Goal: Task Accomplishment & Management: Use online tool/utility

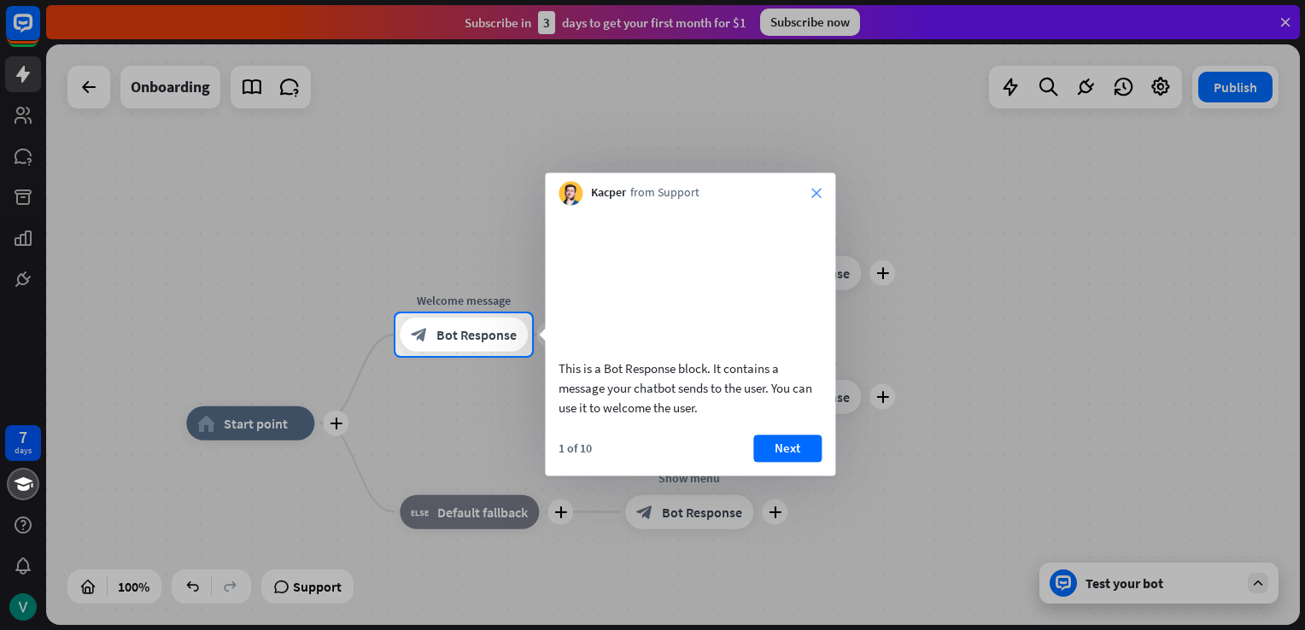
click at [817, 193] on icon "close" at bounding box center [816, 193] width 10 height 10
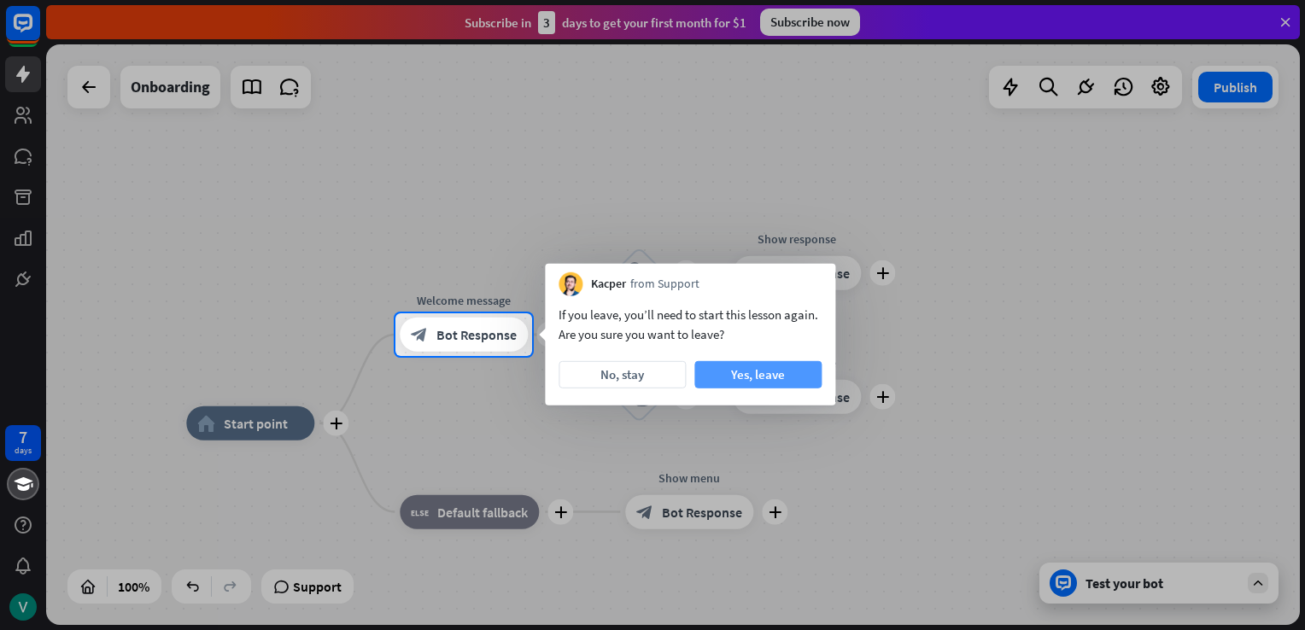
click at [709, 371] on button "Yes, leave" at bounding box center [757, 374] width 127 height 27
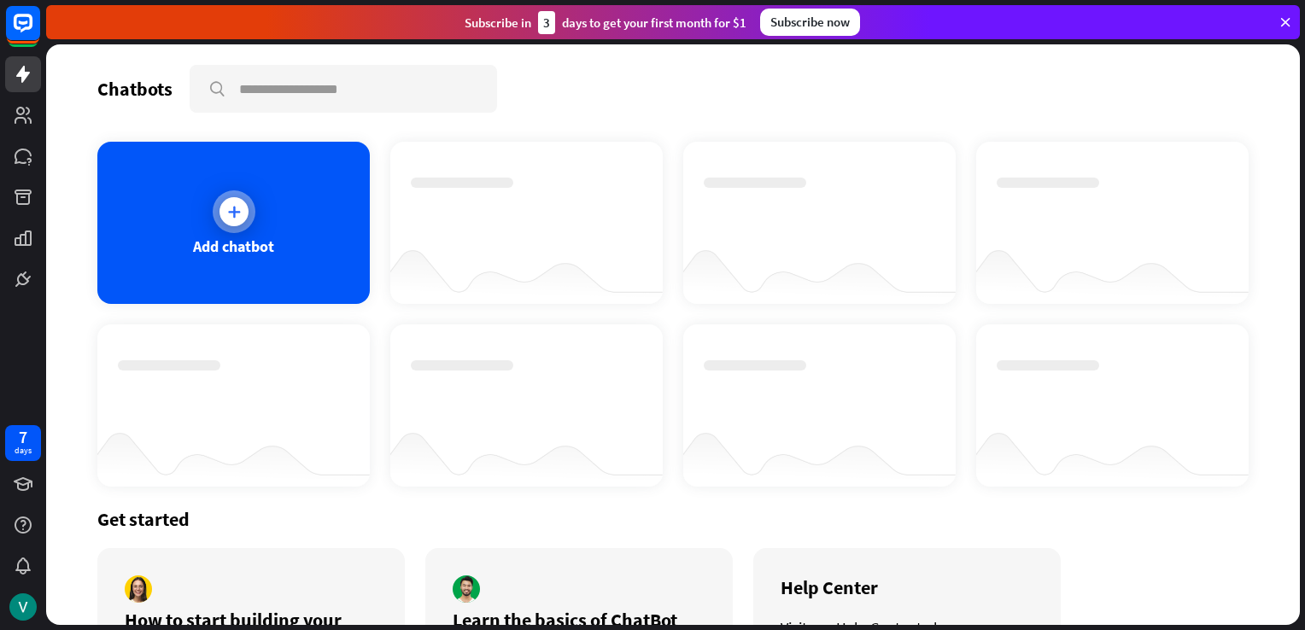
click at [281, 266] on div "Add chatbot" at bounding box center [233, 223] width 272 height 162
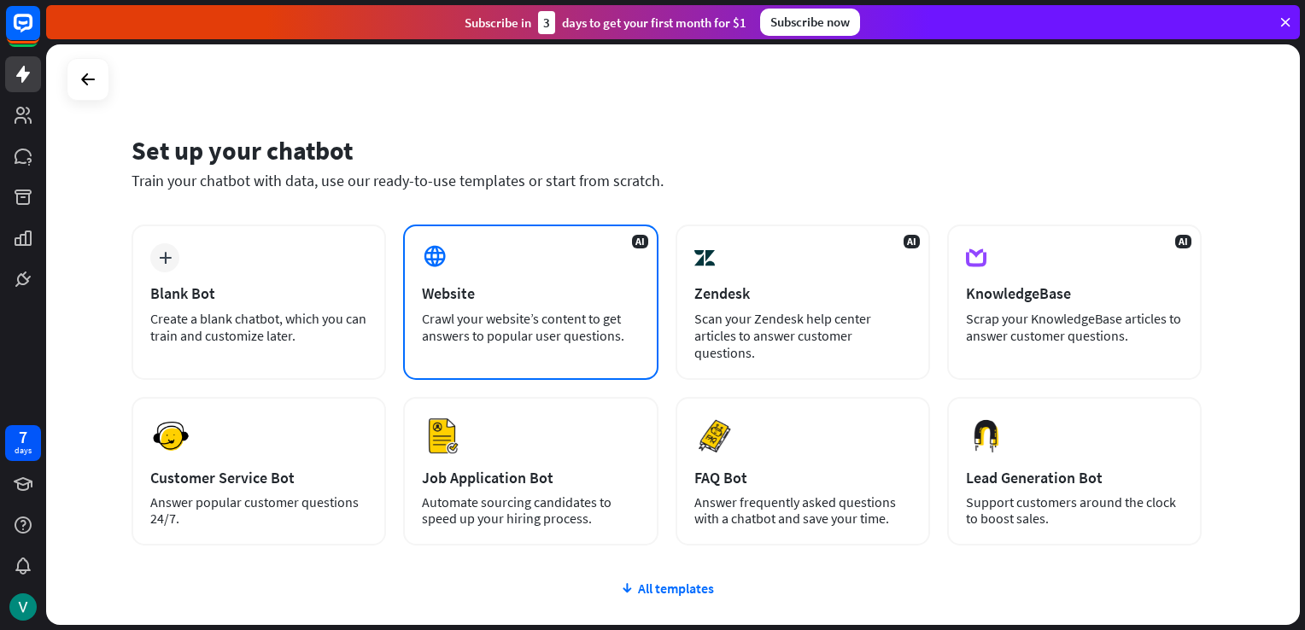
click at [469, 322] on div "Crawl your website’s content to get answers to popular user questions." at bounding box center [530, 327] width 217 height 34
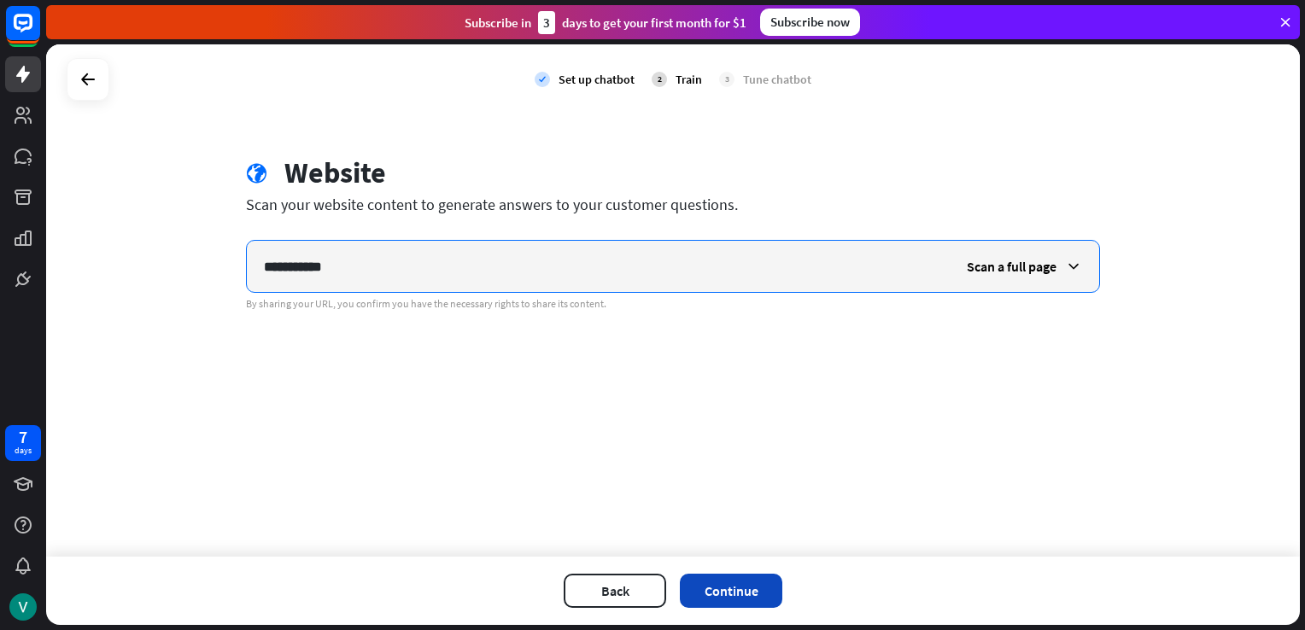
type input "**********"
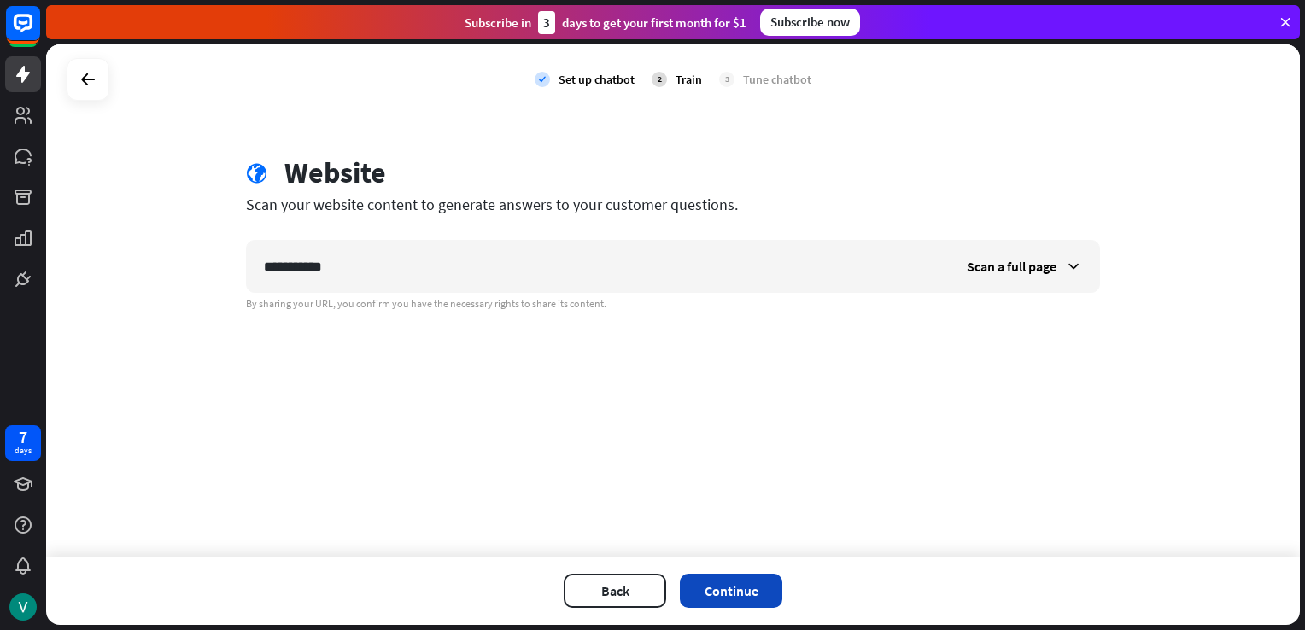
click at [721, 575] on button "Continue" at bounding box center [731, 591] width 102 height 34
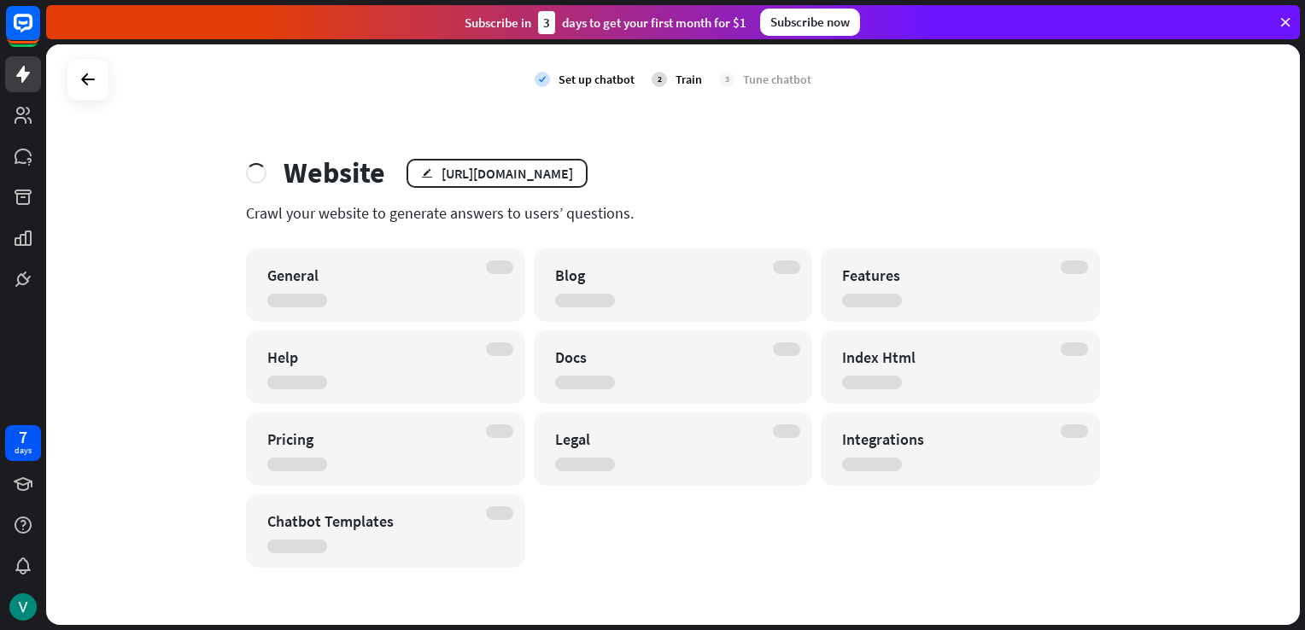
drag, startPoint x: 519, startPoint y: 193, endPoint x: 624, endPoint y: 210, distance: 105.6
click at [624, 210] on div "Website edit [URL][DOMAIN_NAME] Crawl your website to generate answers to users…" at bounding box center [672, 361] width 895 height 413
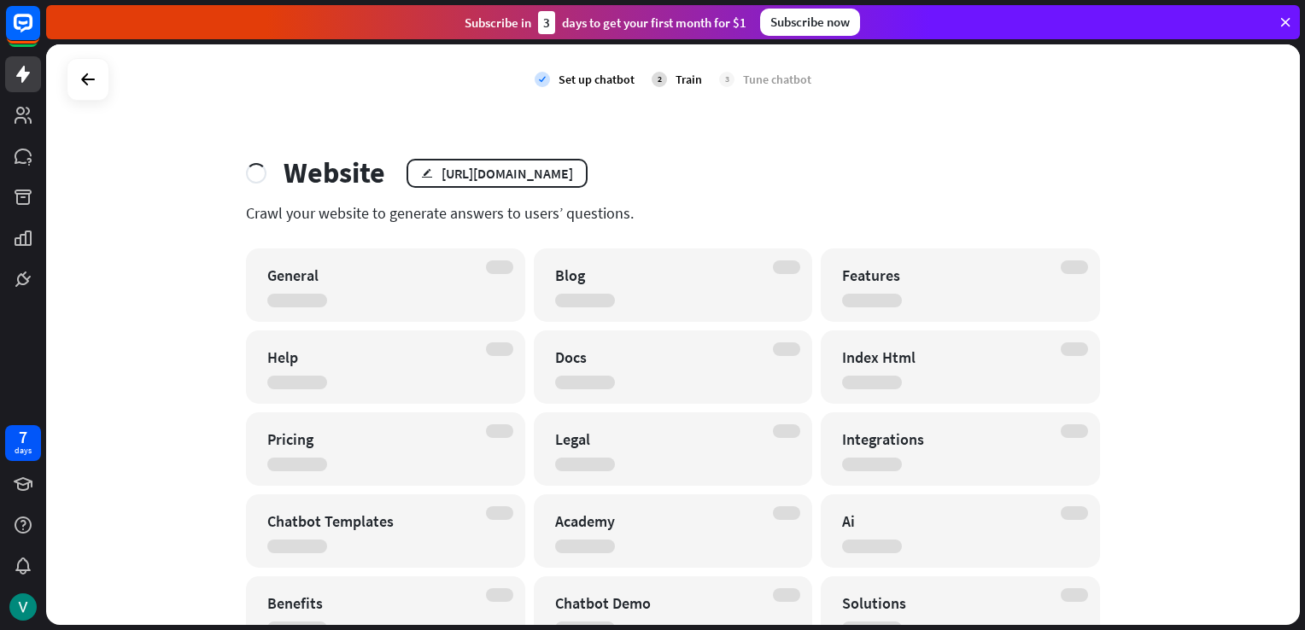
click at [1022, 114] on div "check Set up chatbot 2 Train 3 Tune chatbot Website edit [URL][DOMAIN_NAME] Cra…" at bounding box center [673, 334] width 1254 height 581
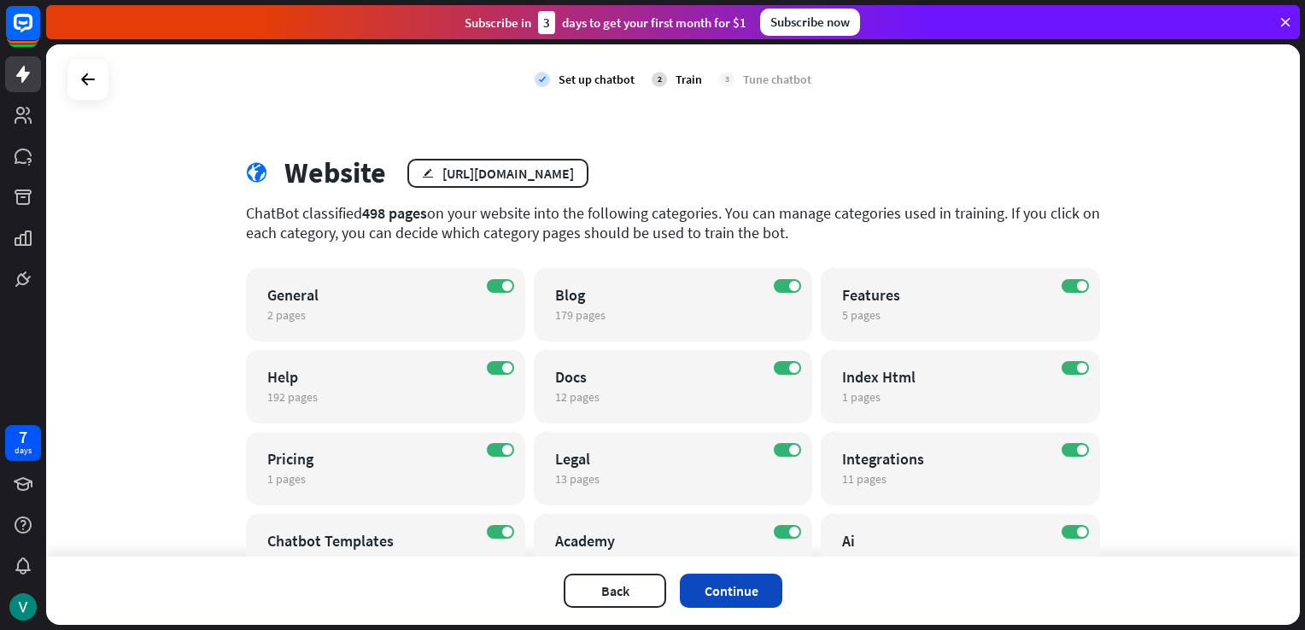
click at [752, 586] on button "Continue" at bounding box center [731, 591] width 102 height 34
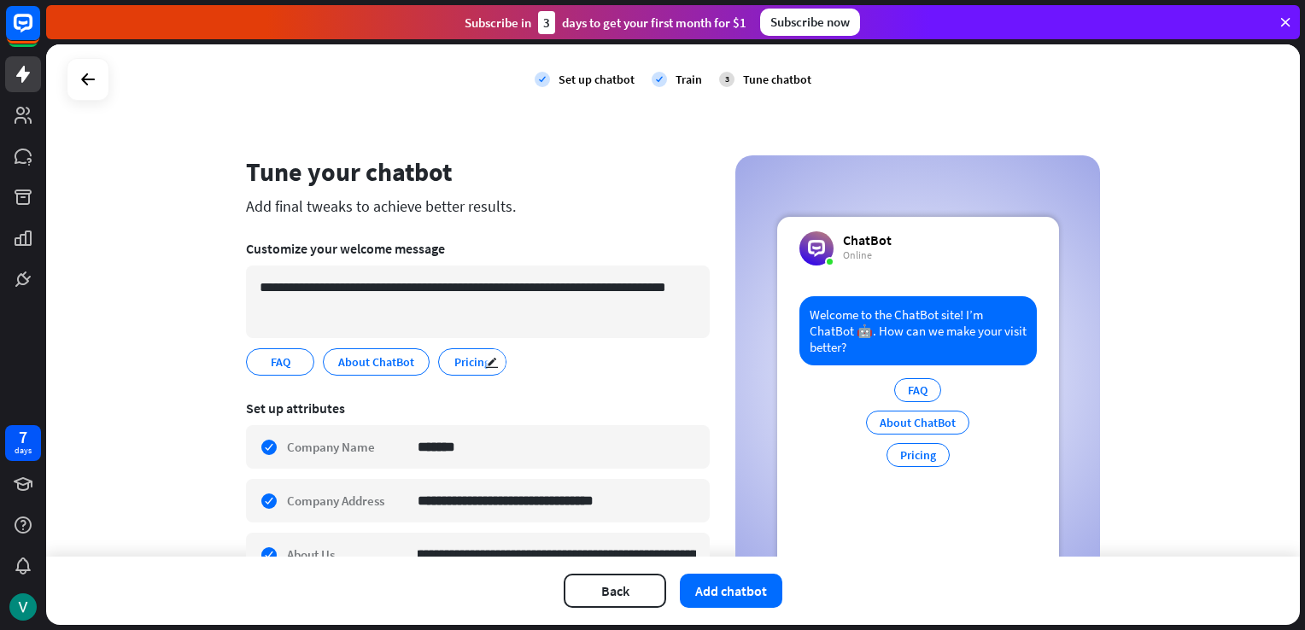
click at [474, 354] on span "Pricing" at bounding box center [472, 362] width 39 height 19
click at [711, 589] on button "Add chatbot" at bounding box center [731, 591] width 102 height 34
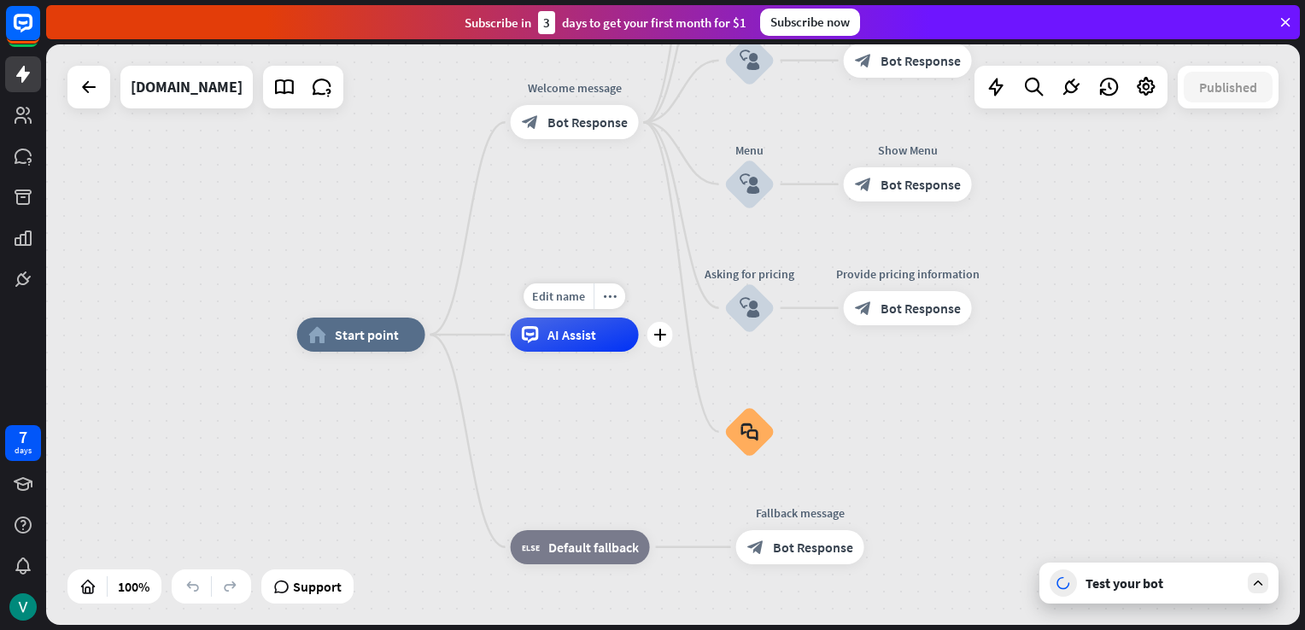
click at [621, 331] on div "AI Assist" at bounding box center [575, 335] width 128 height 34
click at [574, 318] on div "Edit name more_horiz plus AI Assist" at bounding box center [575, 335] width 128 height 34
click at [605, 299] on icon "more_horiz" at bounding box center [610, 296] width 14 height 13
click at [654, 316] on span "Start testing from here" at bounding box center [700, 316] width 119 height 16
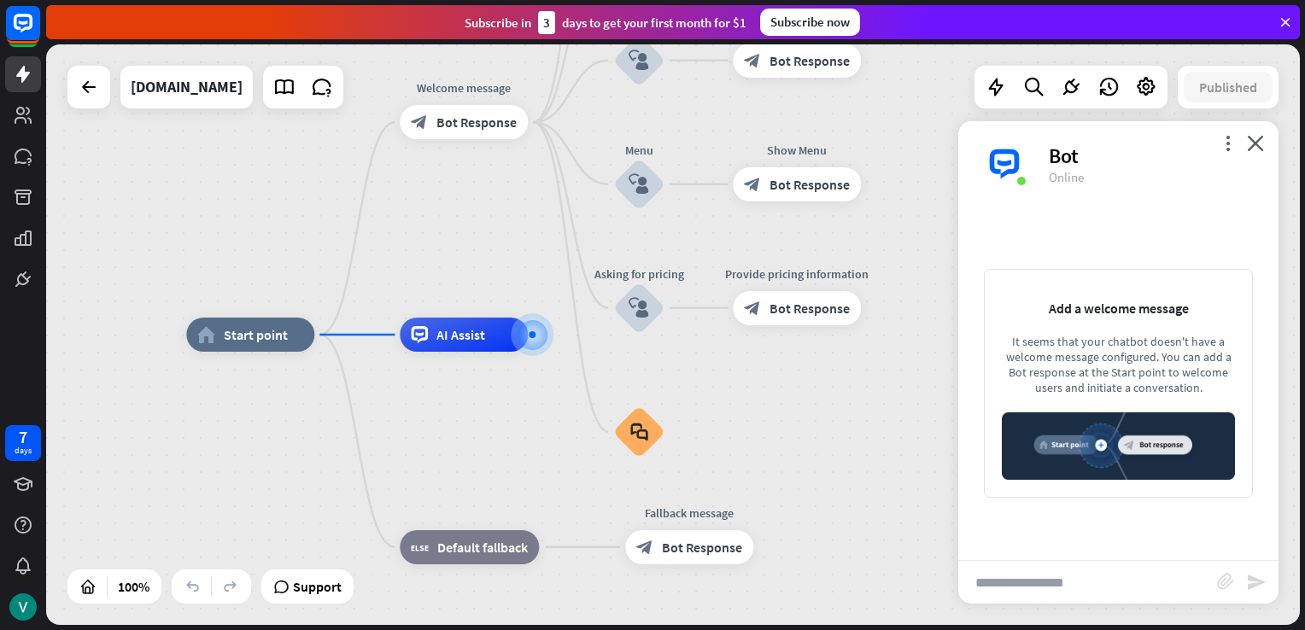
click at [1028, 597] on input "text" at bounding box center [1087, 582] width 259 height 43
type input "**"
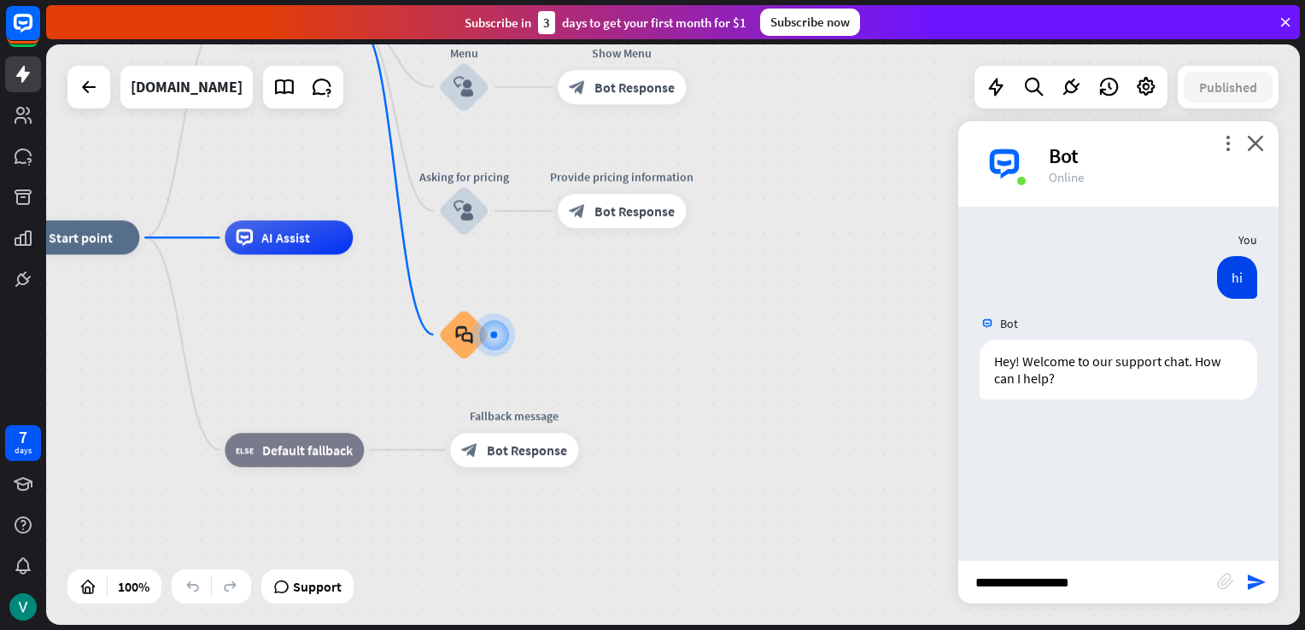
type input "**********"
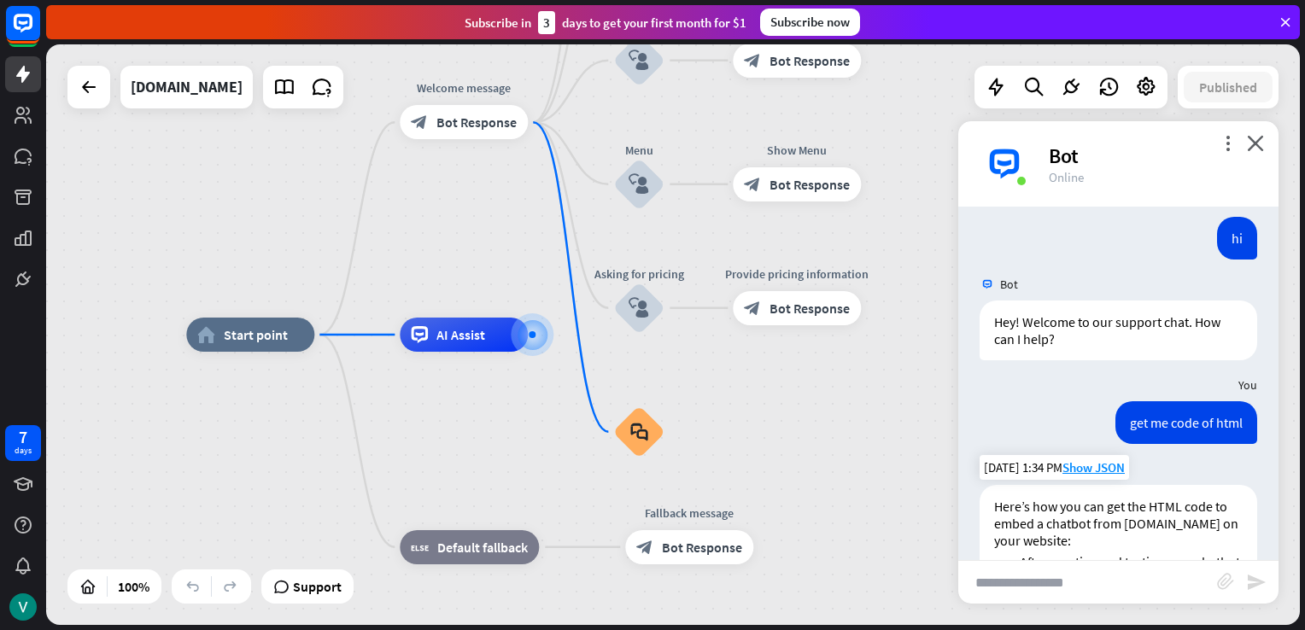
scroll to position [502, 0]
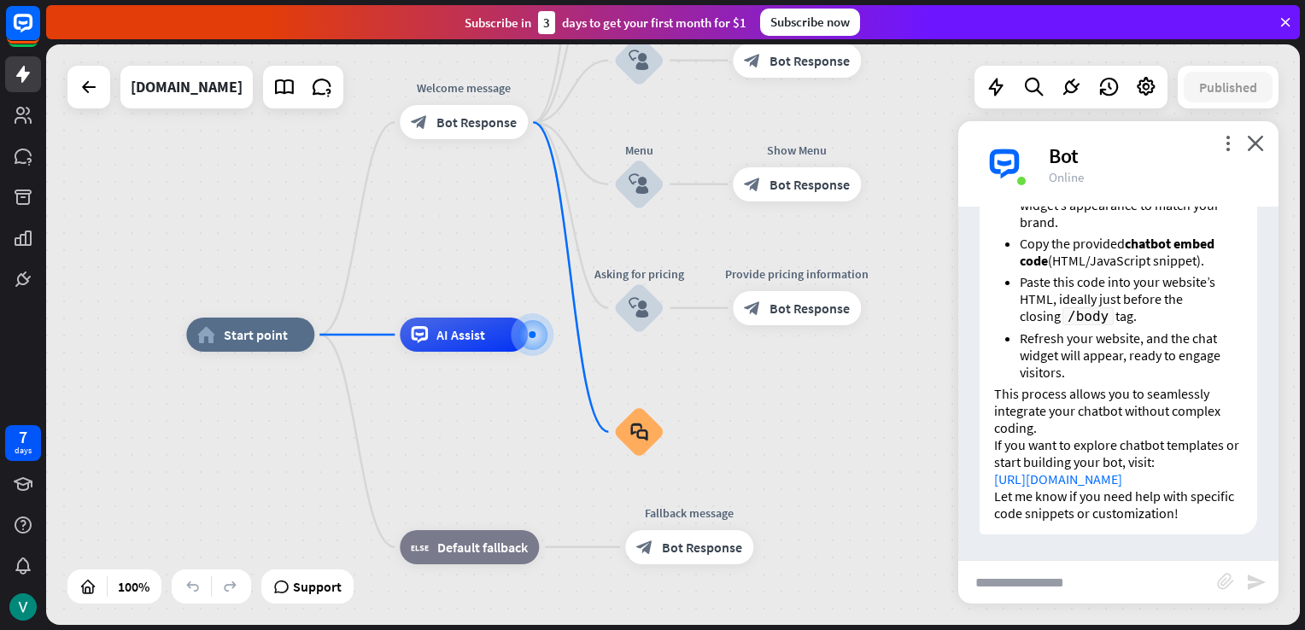
click at [1079, 471] on link "[URL][DOMAIN_NAME]" at bounding box center [1058, 479] width 128 height 17
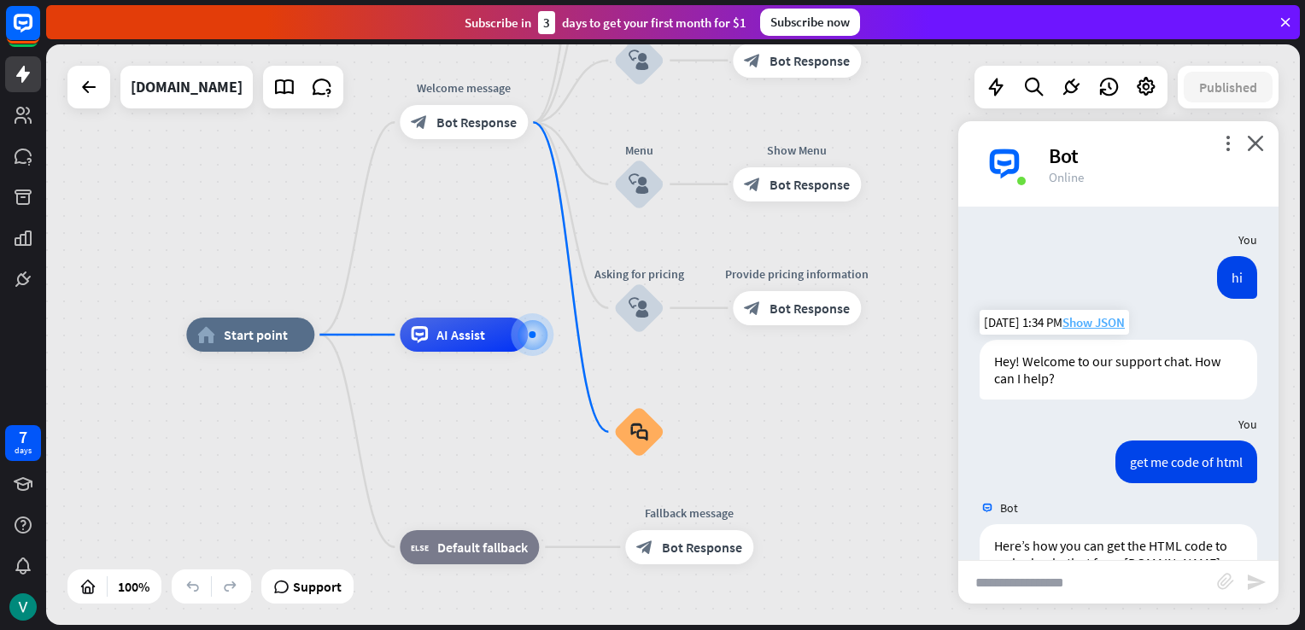
click at [1089, 319] on span "Show JSON" at bounding box center [1094, 322] width 62 height 16
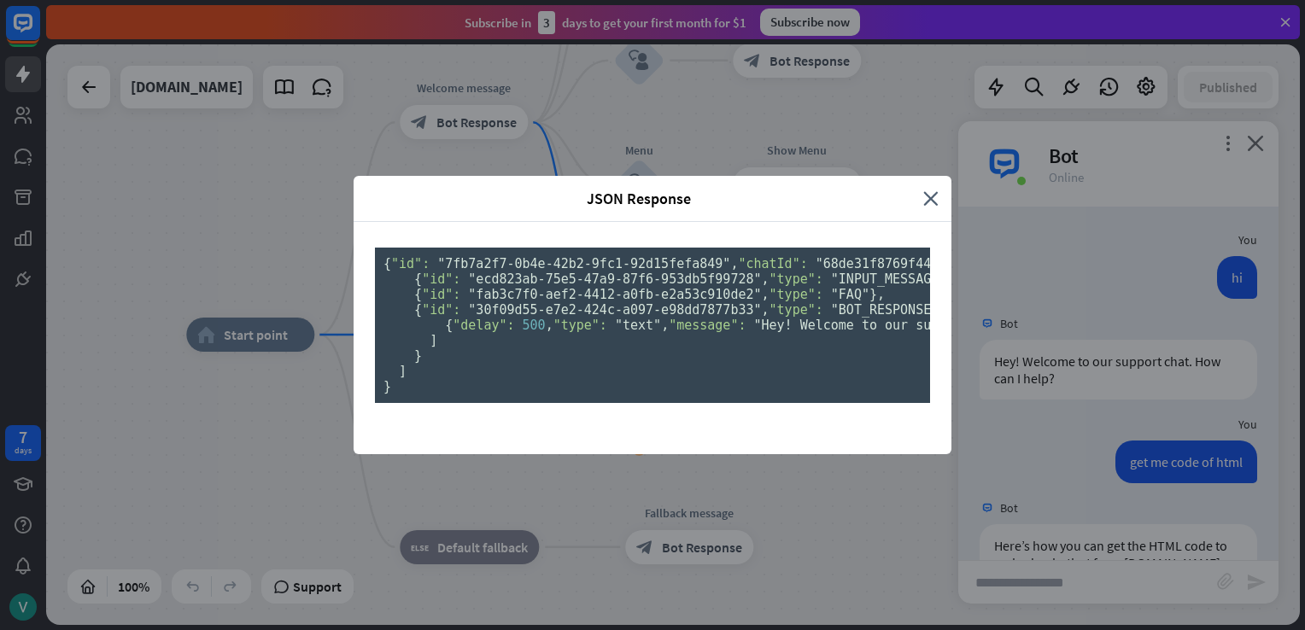
scroll to position [333, 0]
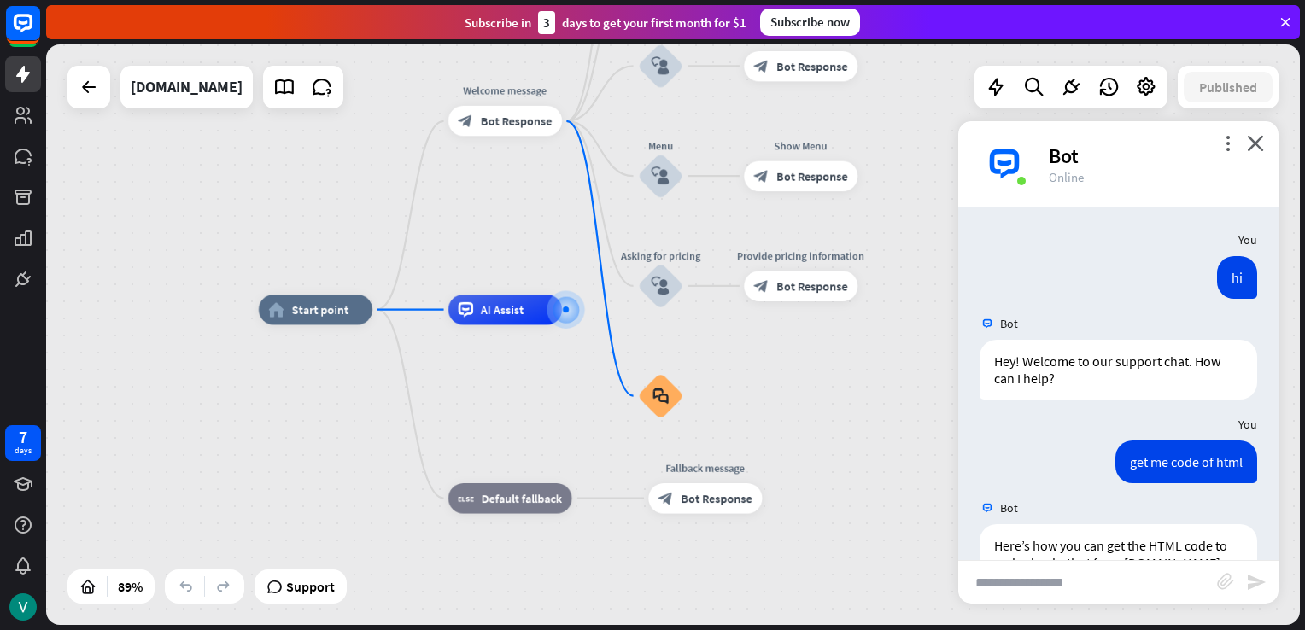
click at [1069, 597] on input "text" at bounding box center [1087, 582] width 259 height 43
type input "**********"
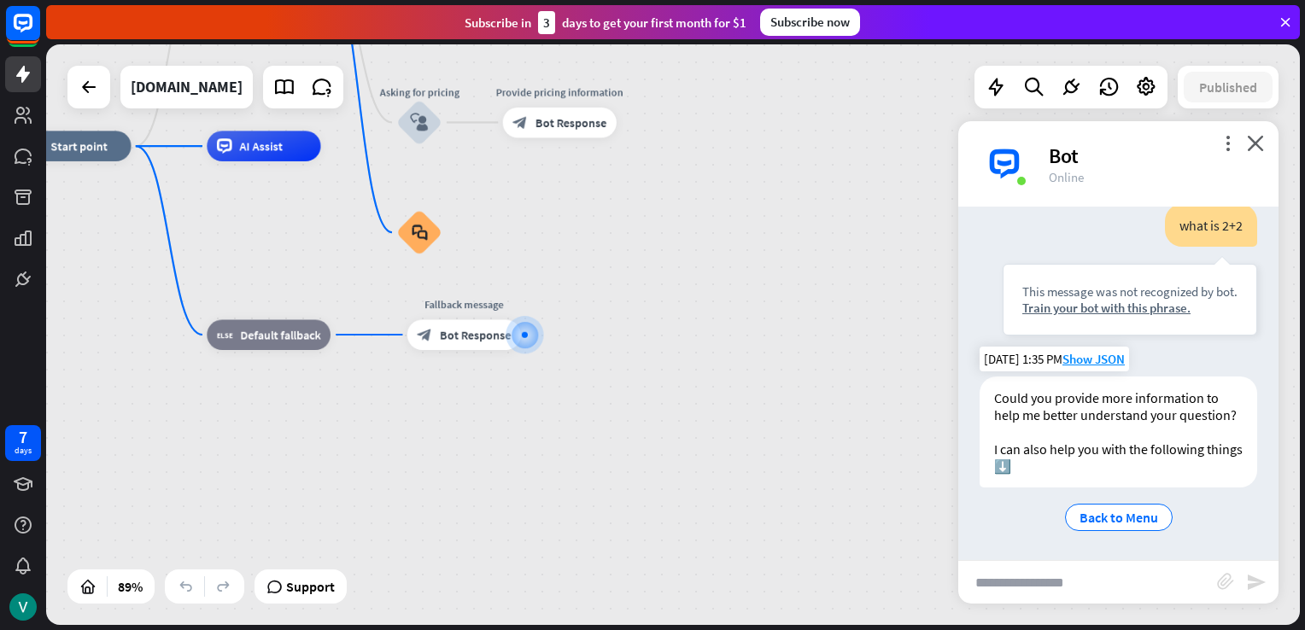
scroll to position [890, 0]
click at [1138, 529] on div "Back to Menu" at bounding box center [1119, 517] width 108 height 27
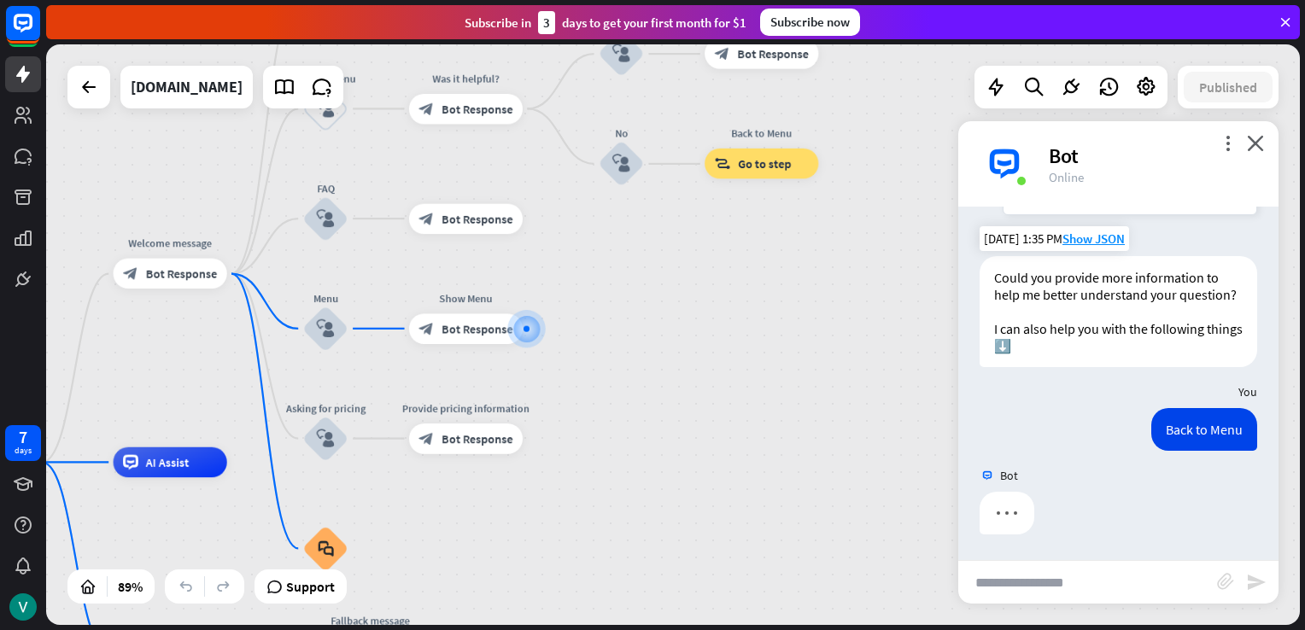
scroll to position [1010, 0]
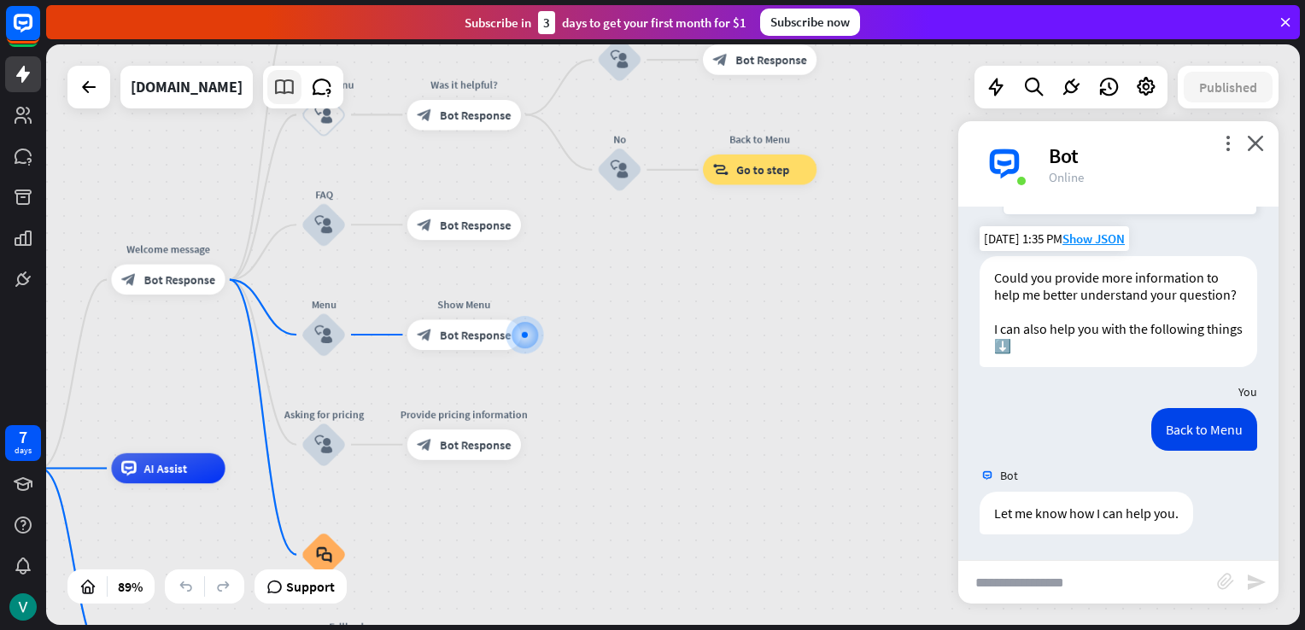
click at [273, 86] on icon at bounding box center [284, 87] width 22 height 22
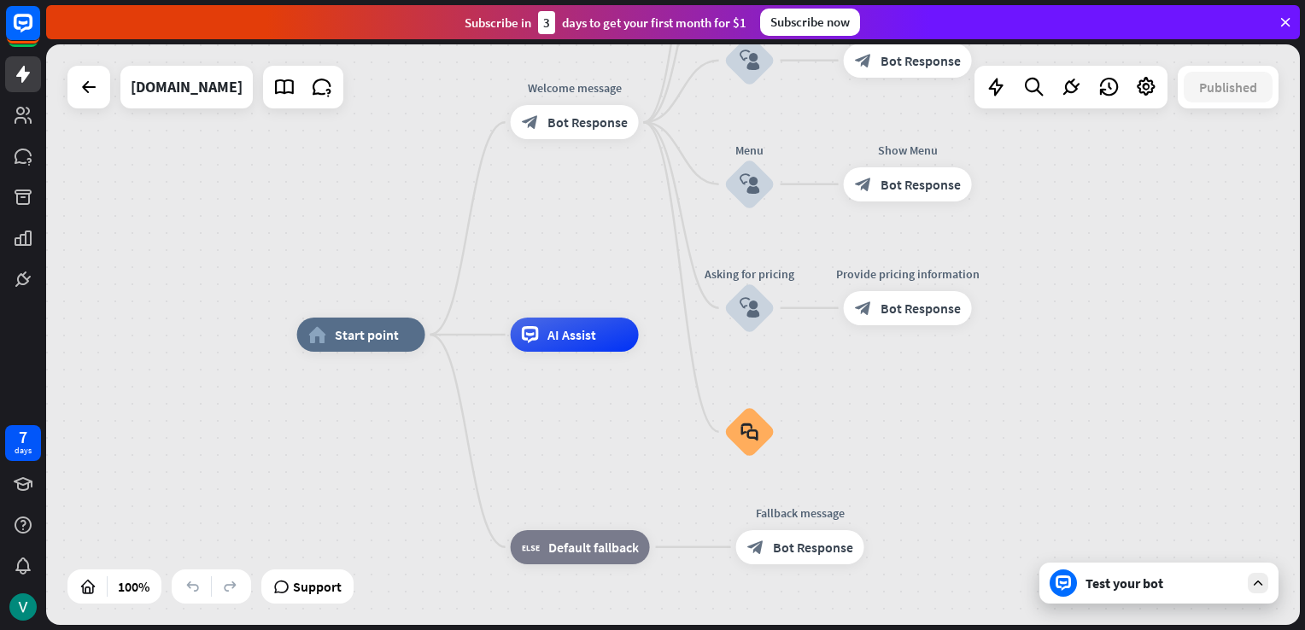
click at [1147, 589] on div "Test your bot" at bounding box center [1163, 583] width 154 height 17
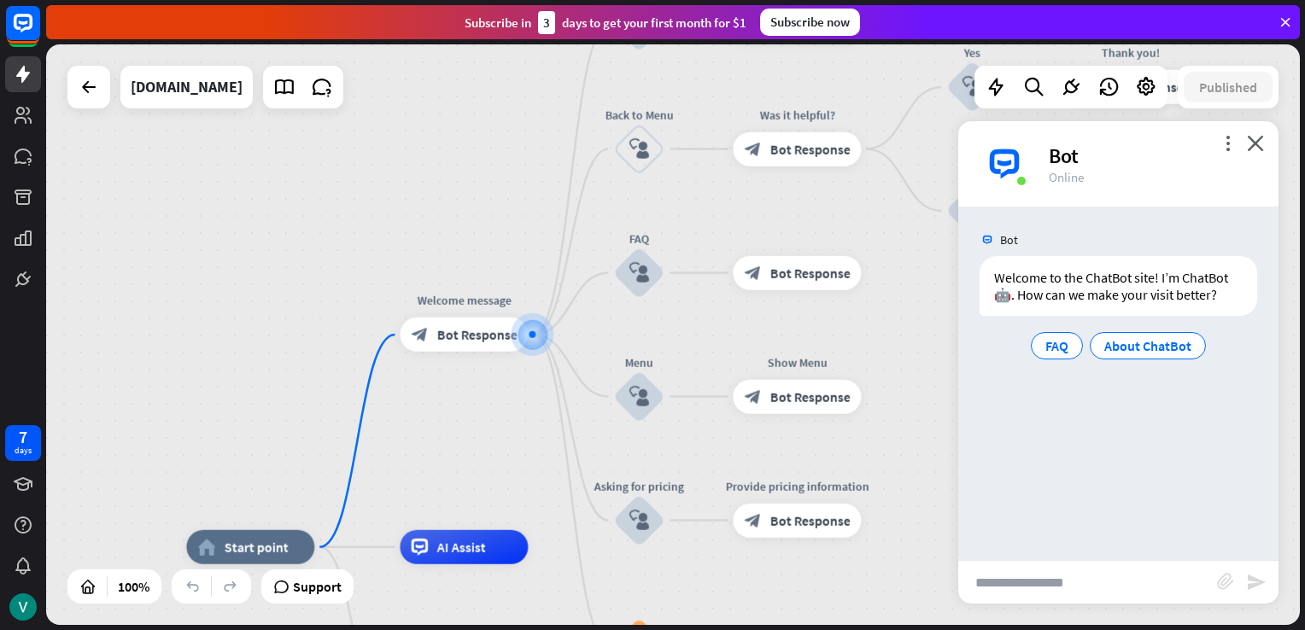
click at [1092, 404] on div "Bot Welcome to the ChatBot site! I’m ChatBot 🤖. How can we make your visit bett…" at bounding box center [1118, 384] width 320 height 354
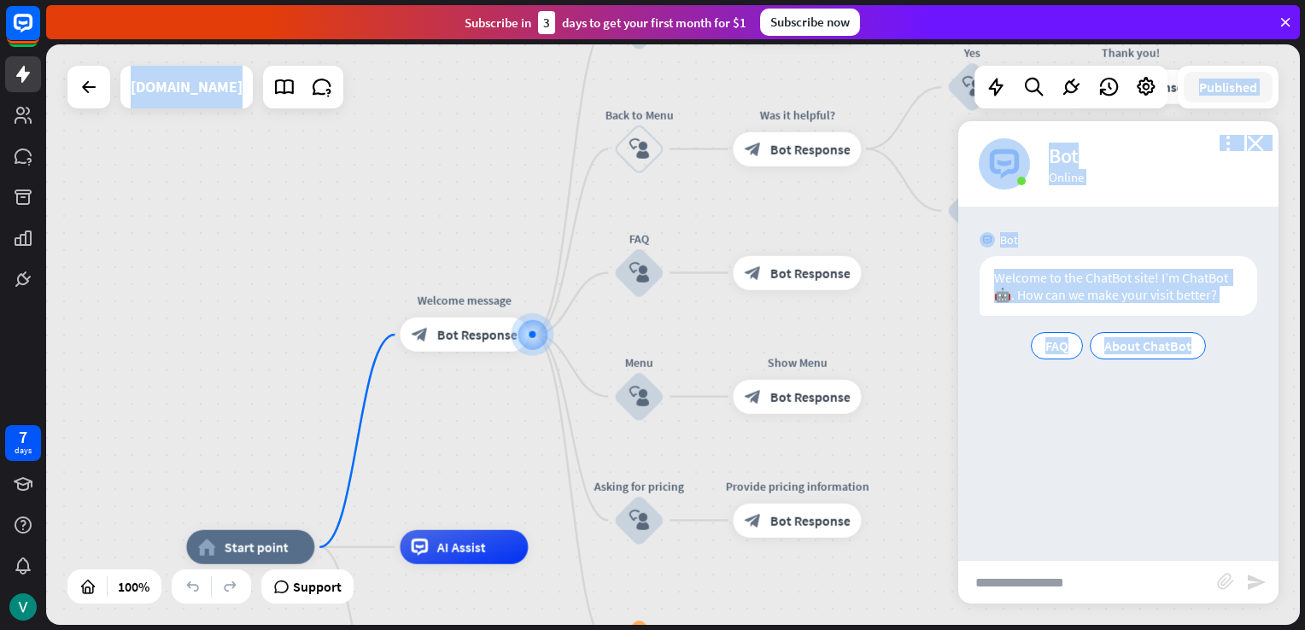
drag, startPoint x: 1092, startPoint y: 404, endPoint x: 820, endPoint y: 425, distance: 273.3
click at [820, 425] on div "home_2 Start point Welcome message block_bot_response Bot Response About us blo…" at bounding box center [673, 334] width 1254 height 581
drag, startPoint x: 820, startPoint y: 425, endPoint x: 905, endPoint y: 203, distance: 237.9
click at [905, 203] on div "home_2 Start point Welcome message block_bot_response Bot Response About us blo…" at bounding box center [673, 334] width 1254 height 581
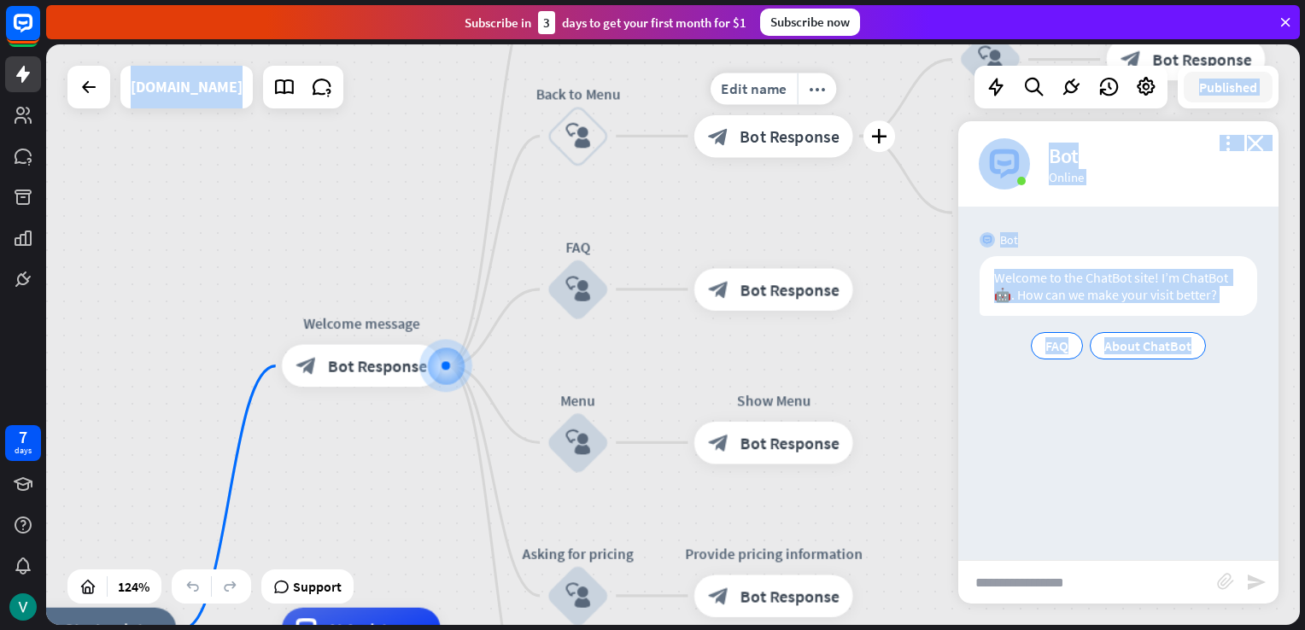
click at [752, 158] on div "Edit name more_horiz plus Was it helpful? block_bot_response Bot Response" at bounding box center [773, 136] width 159 height 43
click at [752, 158] on div "Edit name more_horiz plus block_bot_response Bot Response" at bounding box center [773, 136] width 159 height 43
click at [1257, 141] on icon "close" at bounding box center [1255, 143] width 17 height 16
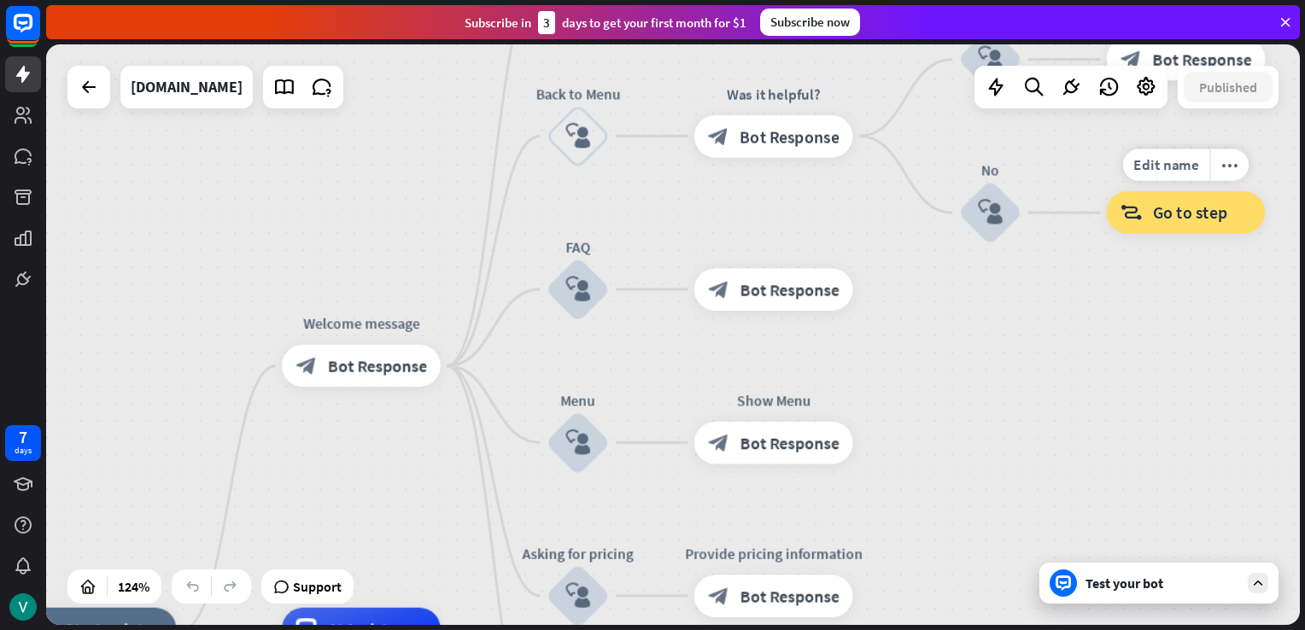
click at [1201, 225] on div "block_goto Go to step" at bounding box center [1186, 212] width 159 height 43
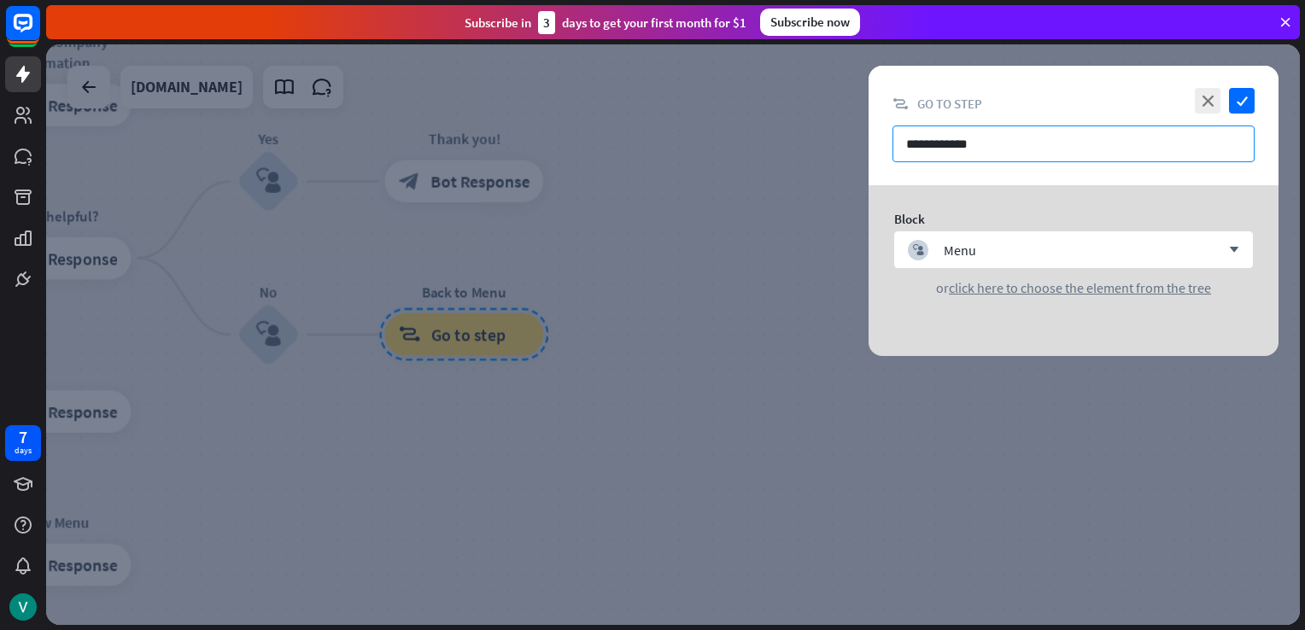
click at [981, 142] on input "**********" at bounding box center [1074, 144] width 362 height 37
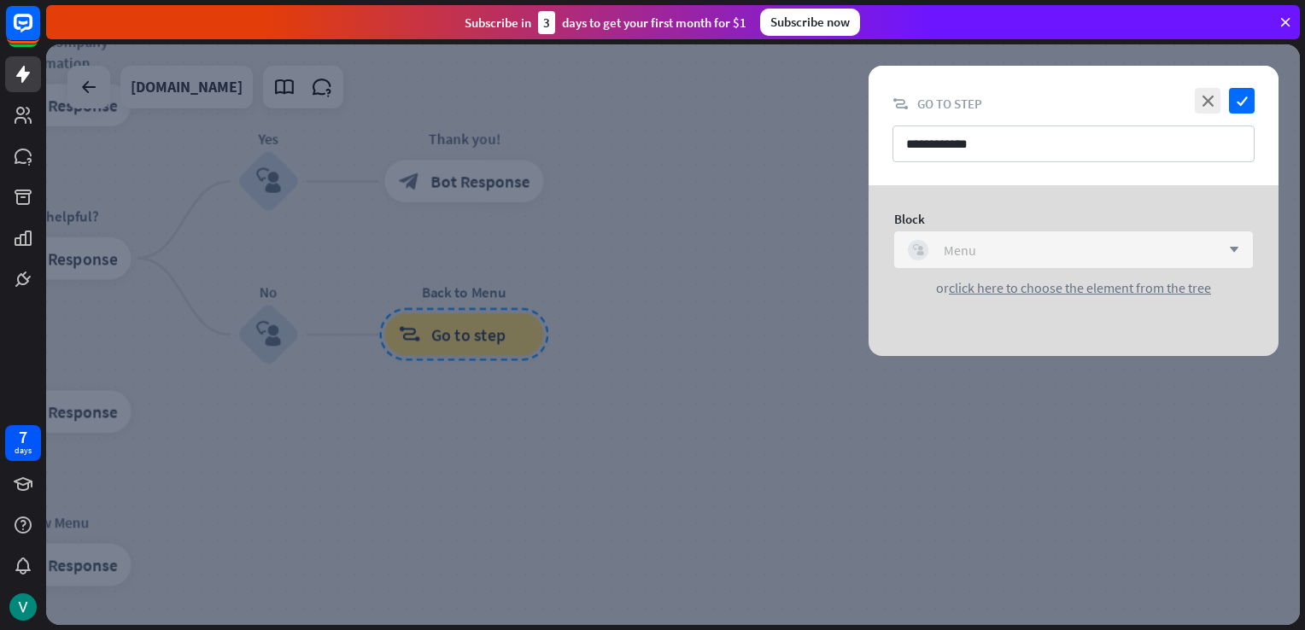
click at [970, 255] on div "Menu" at bounding box center [960, 250] width 32 height 17
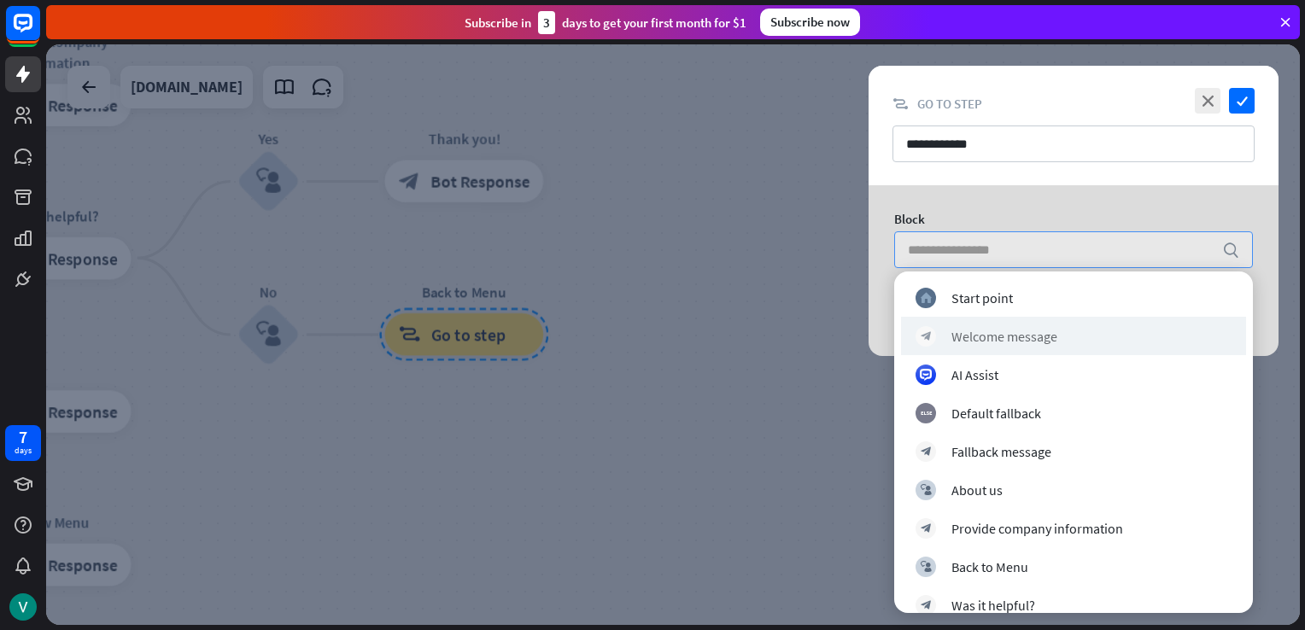
click at [991, 348] on div "block_bot_response Welcome message" at bounding box center [1073, 336] width 345 height 38
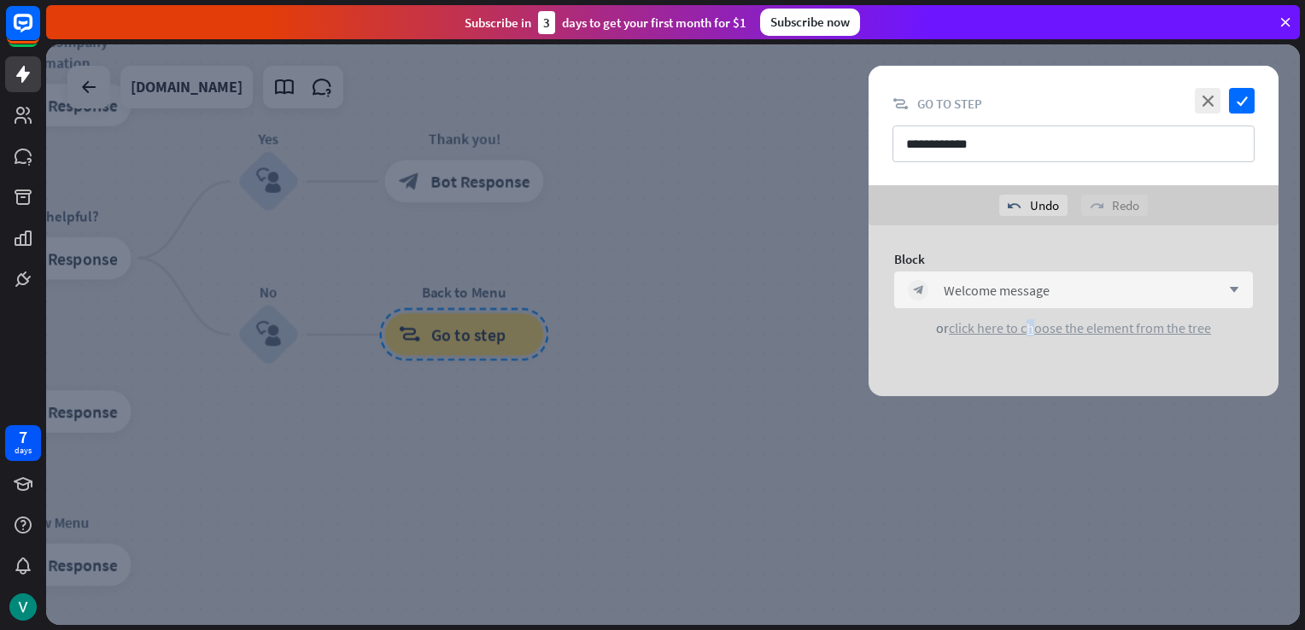
drag, startPoint x: 1031, startPoint y: 333, endPoint x: 963, endPoint y: 335, distance: 68.4
click at [963, 335] on span "click here to choose the element from the tree" at bounding box center [1080, 327] width 262 height 17
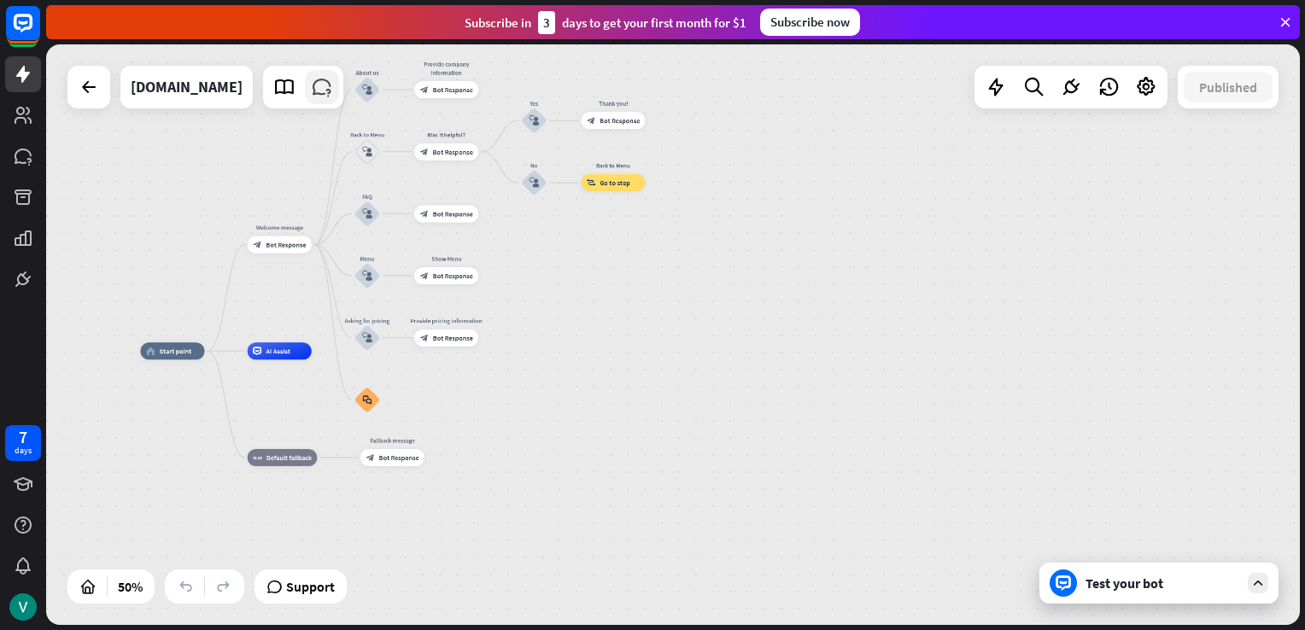
click at [311, 95] on icon at bounding box center [322, 87] width 22 height 22
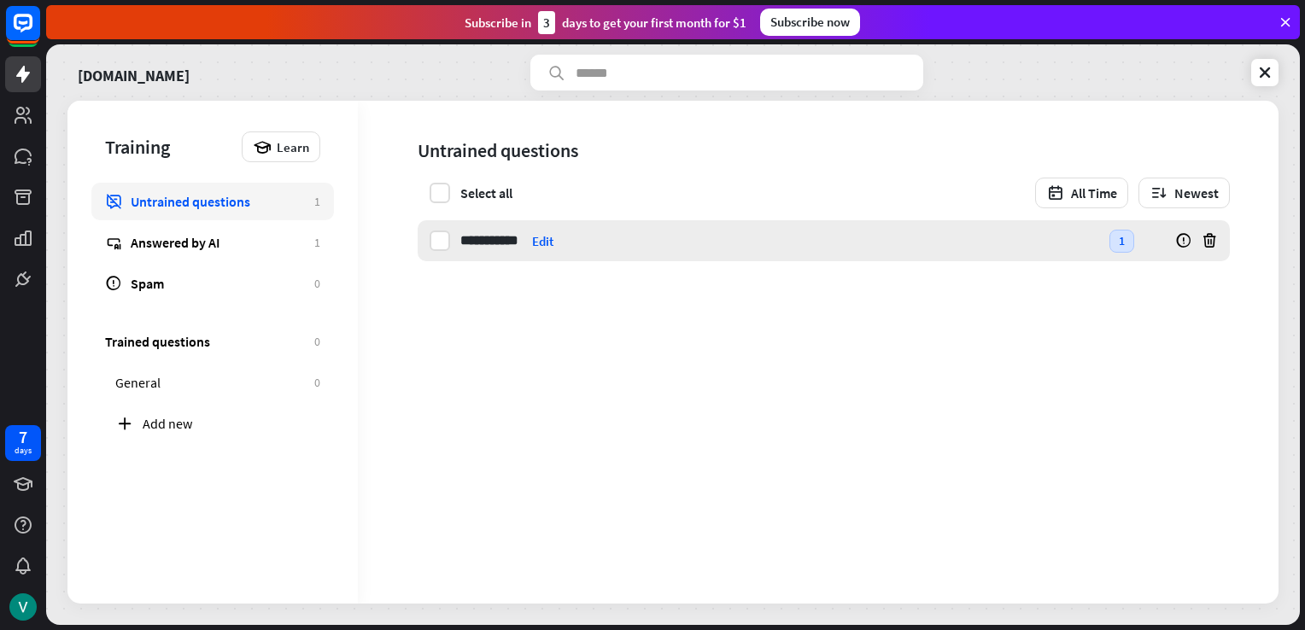
click at [451, 237] on div "**********" at bounding box center [824, 240] width 812 height 41
click at [560, 246] on button "Add more questions" at bounding box center [606, 241] width 149 height 20
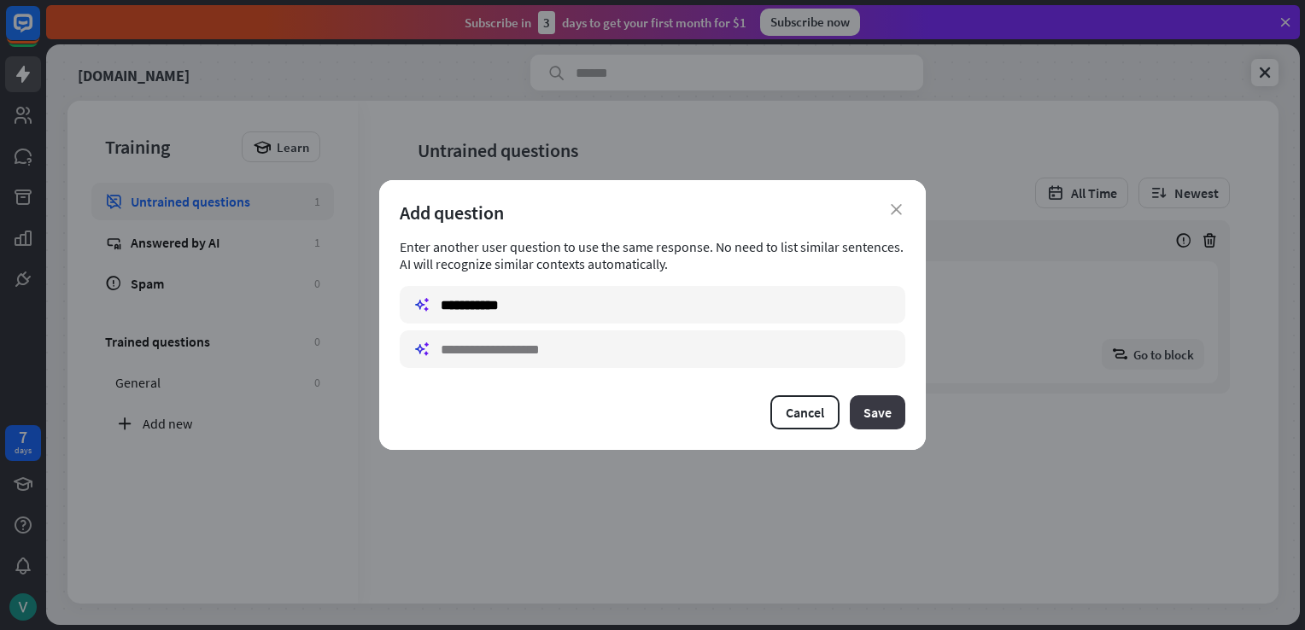
click at [893, 414] on button "Save" at bounding box center [878, 412] width 56 height 34
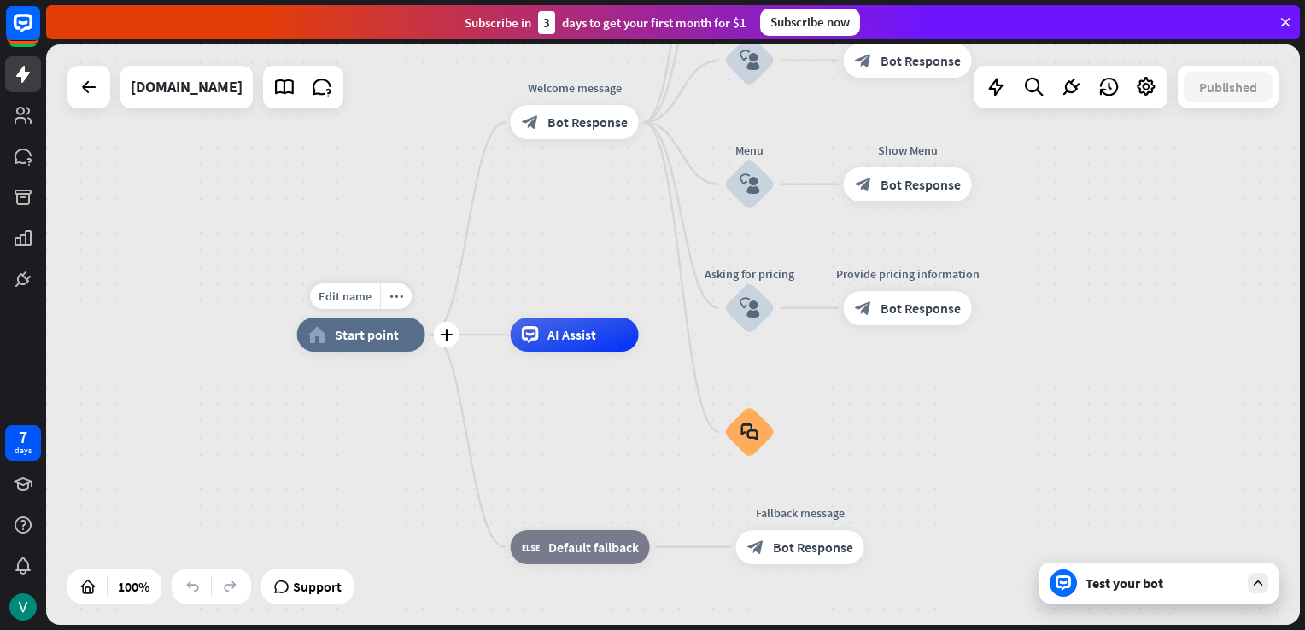
click at [377, 349] on div "home_2 Start point" at bounding box center [361, 335] width 128 height 34
click at [448, 347] on div "plus" at bounding box center [447, 335] width 26 height 26
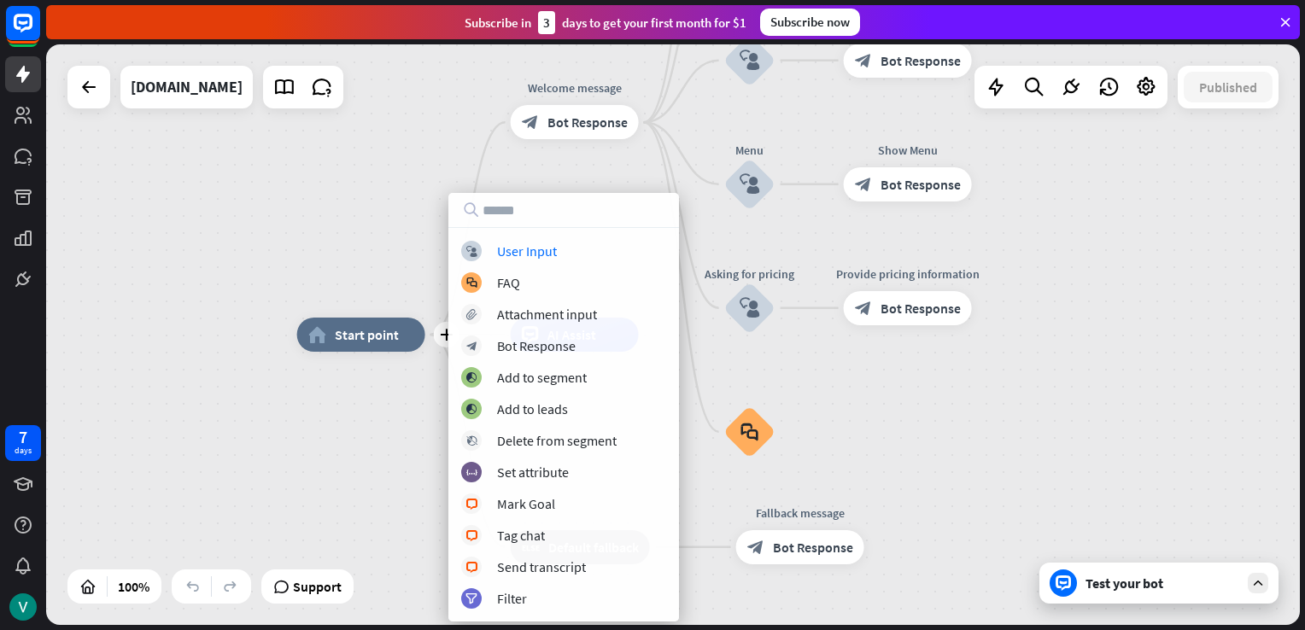
click at [345, 405] on div "plus home_2 Start point Welcome message block_bot_response Bot Response About u…" at bounding box center [924, 625] width 1254 height 581
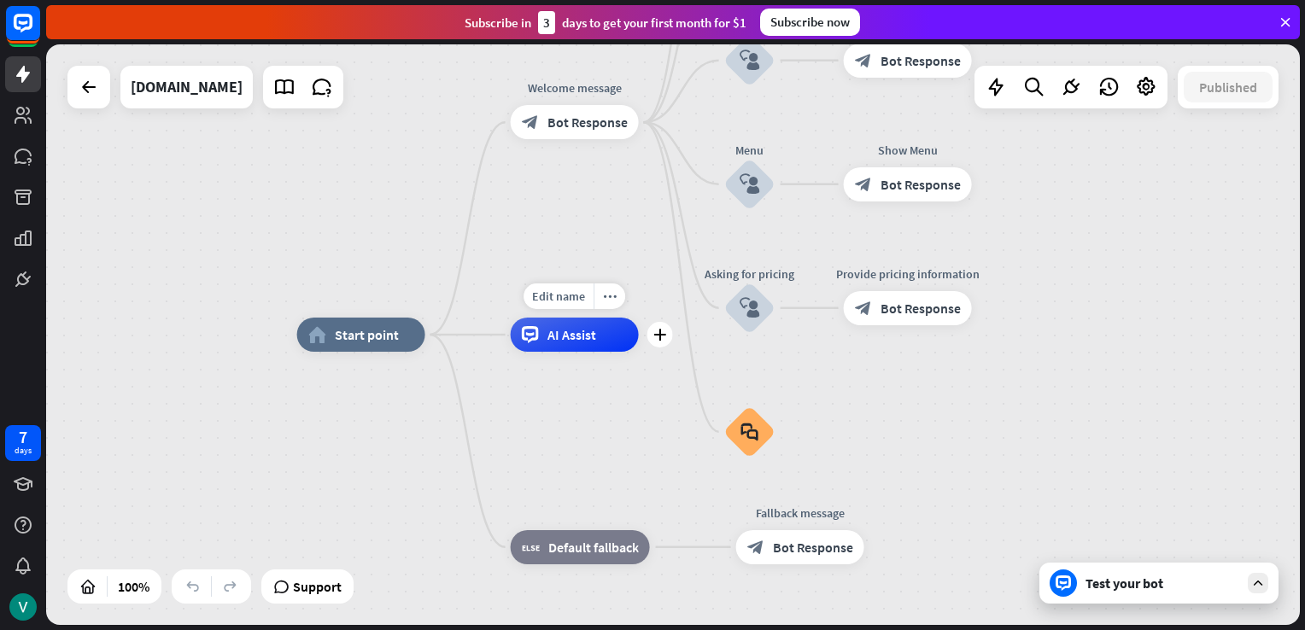
click at [568, 348] on div "AI Assist" at bounding box center [575, 335] width 128 height 34
click at [662, 342] on div "plus" at bounding box center [660, 335] width 26 height 26
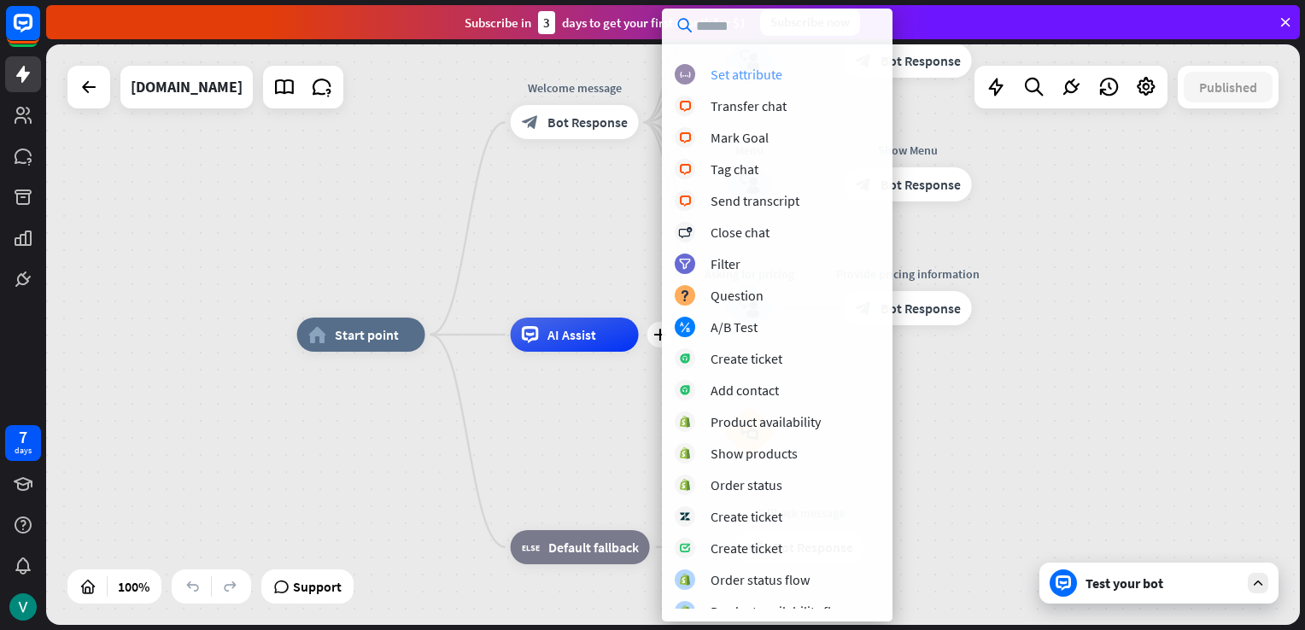
scroll to position [290, 0]
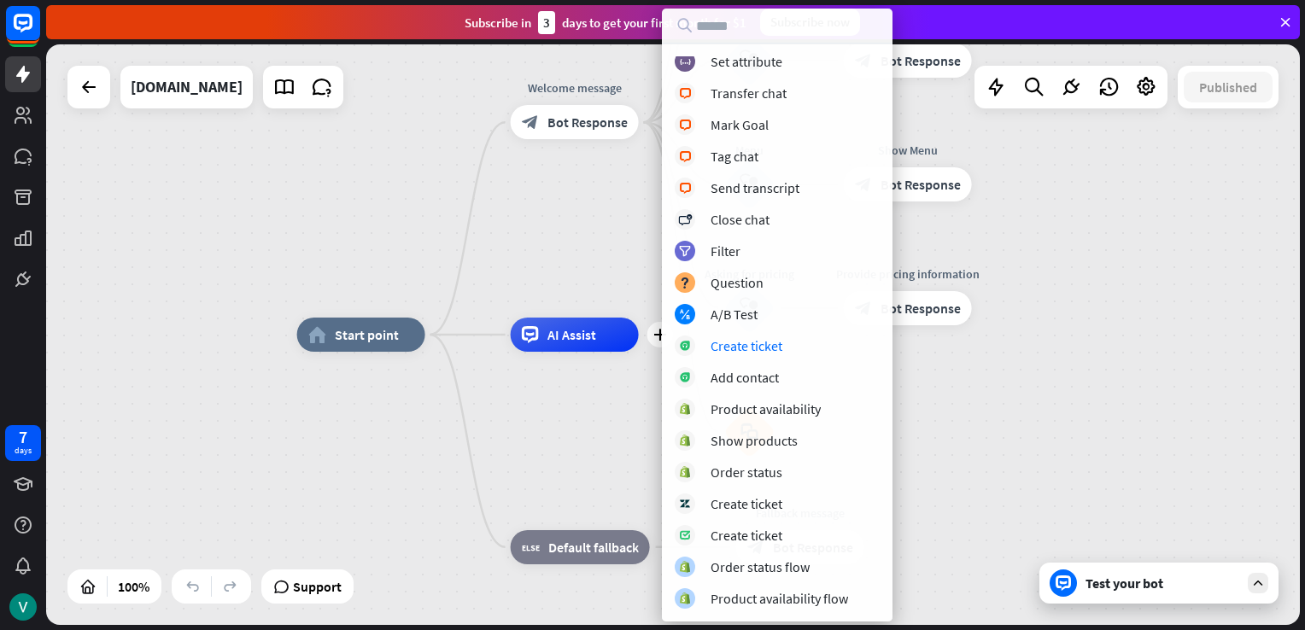
click at [384, 280] on div "home_2 Start point Welcome message block_bot_response Bot Response About us blo…" at bounding box center [673, 334] width 1254 height 581
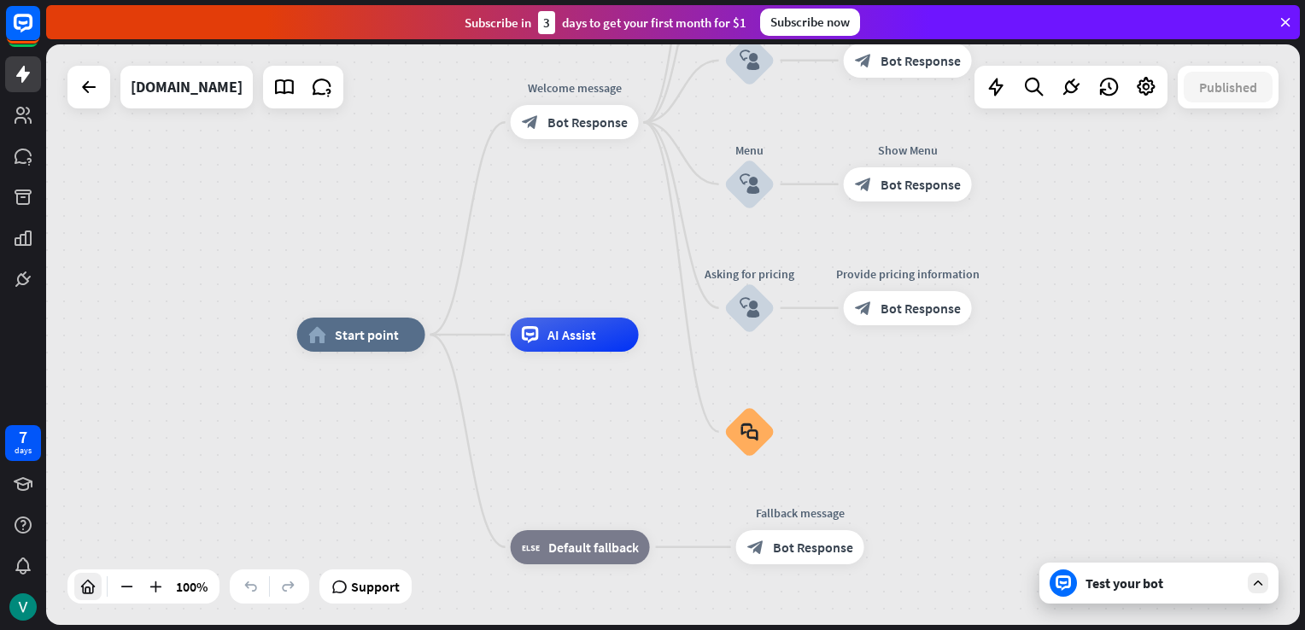
click at [90, 583] on icon at bounding box center [87, 586] width 17 height 17
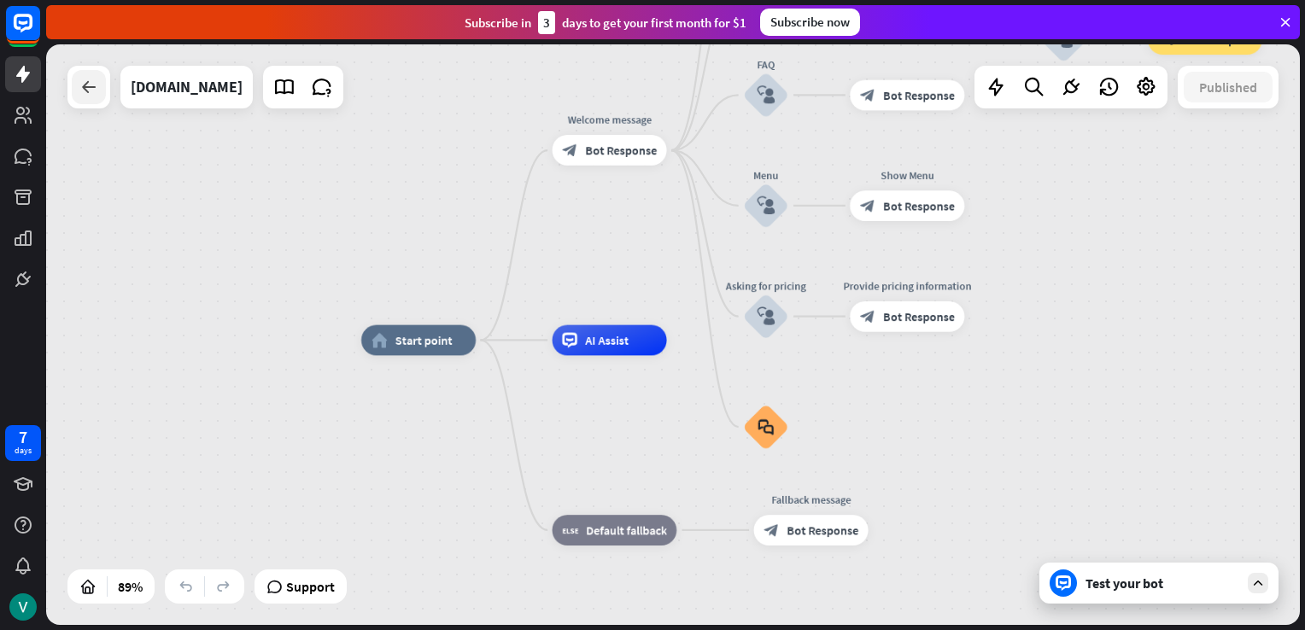
click at [87, 77] on icon at bounding box center [89, 87] width 20 height 20
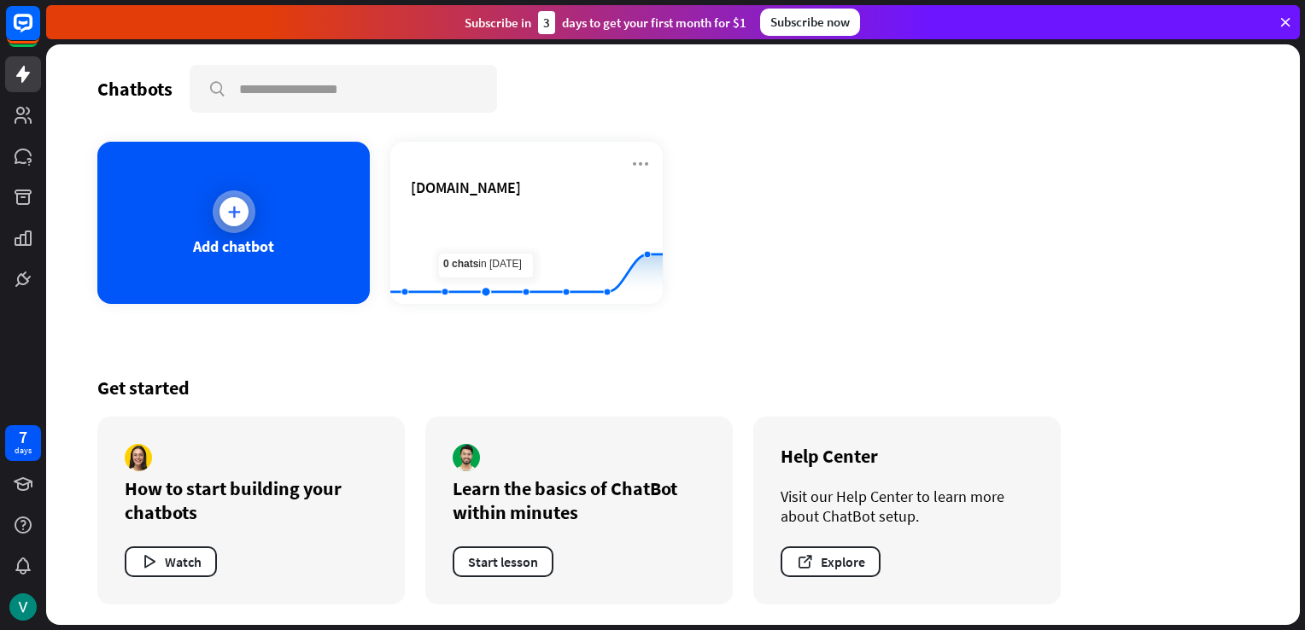
drag, startPoint x: 502, startPoint y: 265, endPoint x: 318, endPoint y: 269, distance: 184.5
click at [318, 269] on div "Add chatbot" at bounding box center [233, 223] width 272 height 162
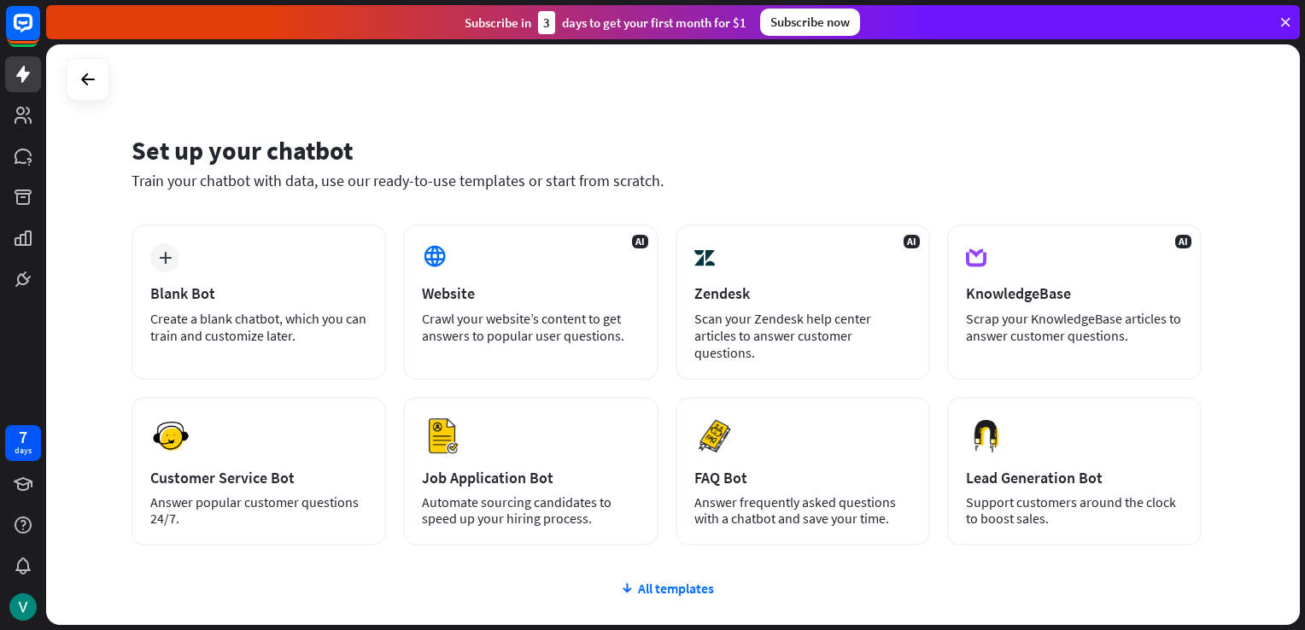
click at [447, 323] on div "Crawl your website’s content to get answers to popular user questions." at bounding box center [530, 327] width 217 height 34
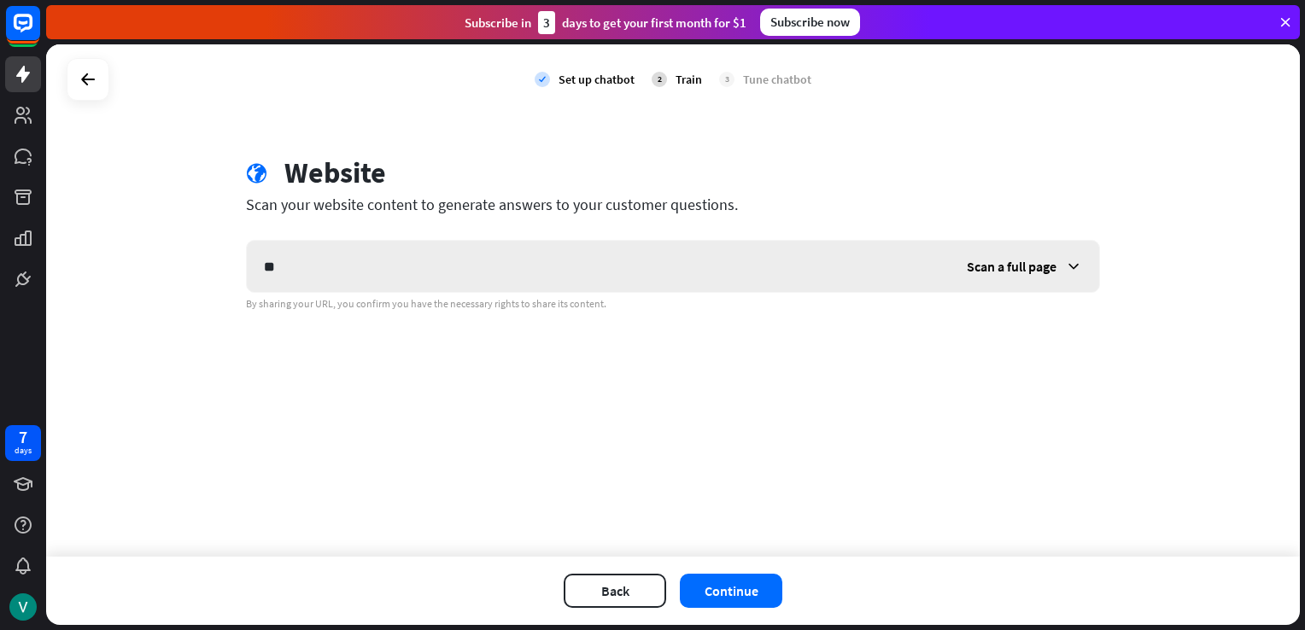
type input "*"
type input "*********"
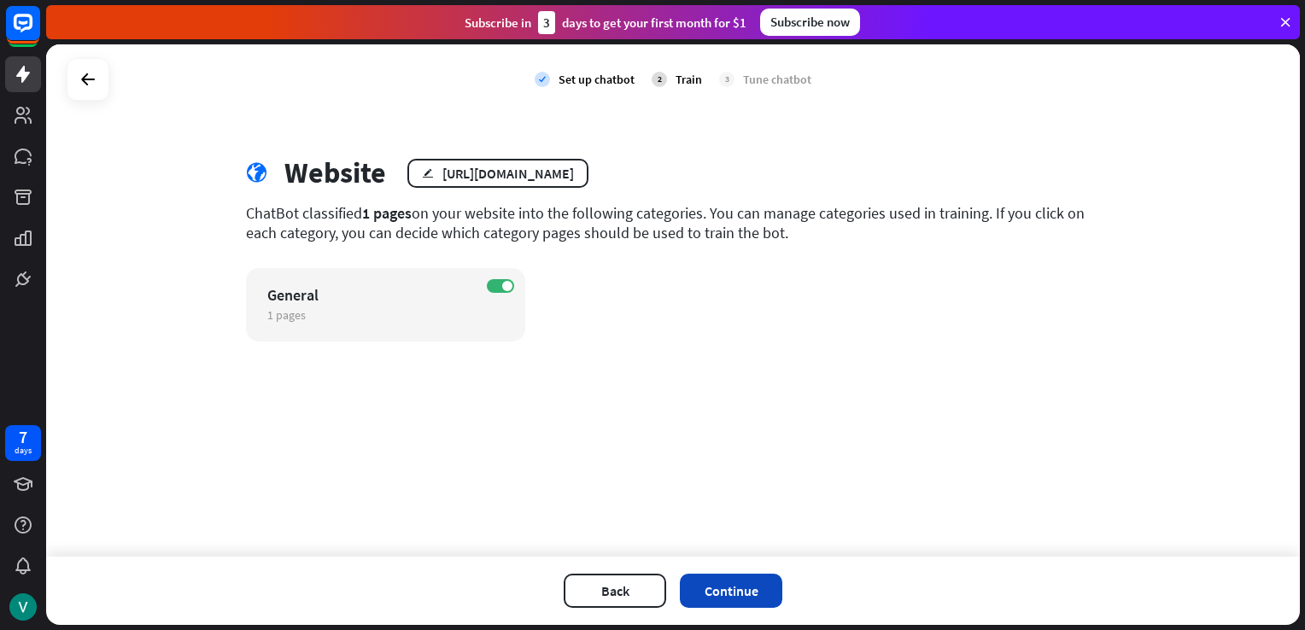
click at [730, 583] on button "Continue" at bounding box center [731, 591] width 102 height 34
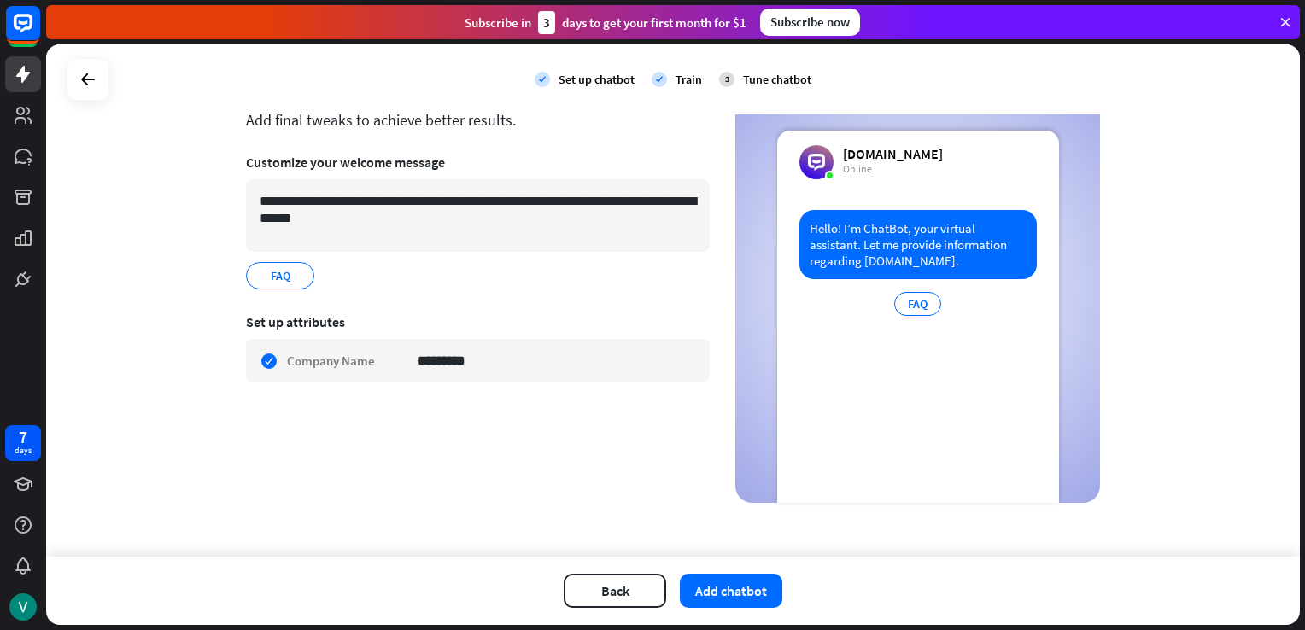
scroll to position [86, 0]
click at [741, 594] on button "Add chatbot" at bounding box center [731, 591] width 102 height 34
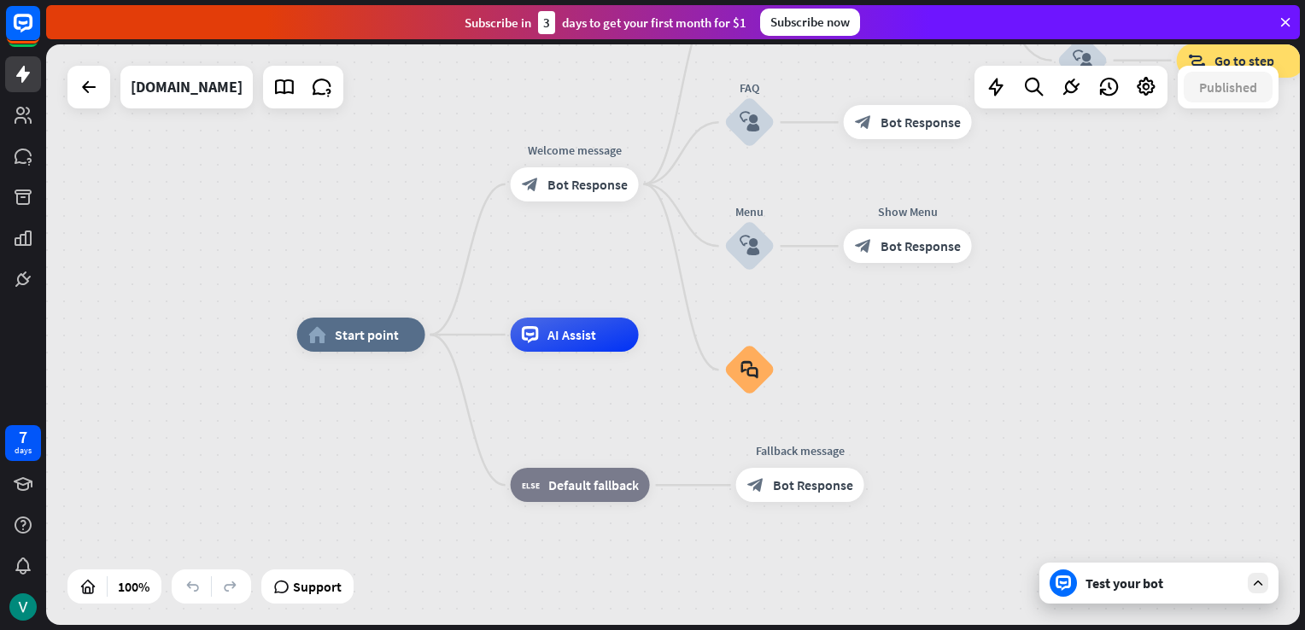
click at [1107, 586] on div "Test your bot" at bounding box center [1163, 583] width 154 height 17
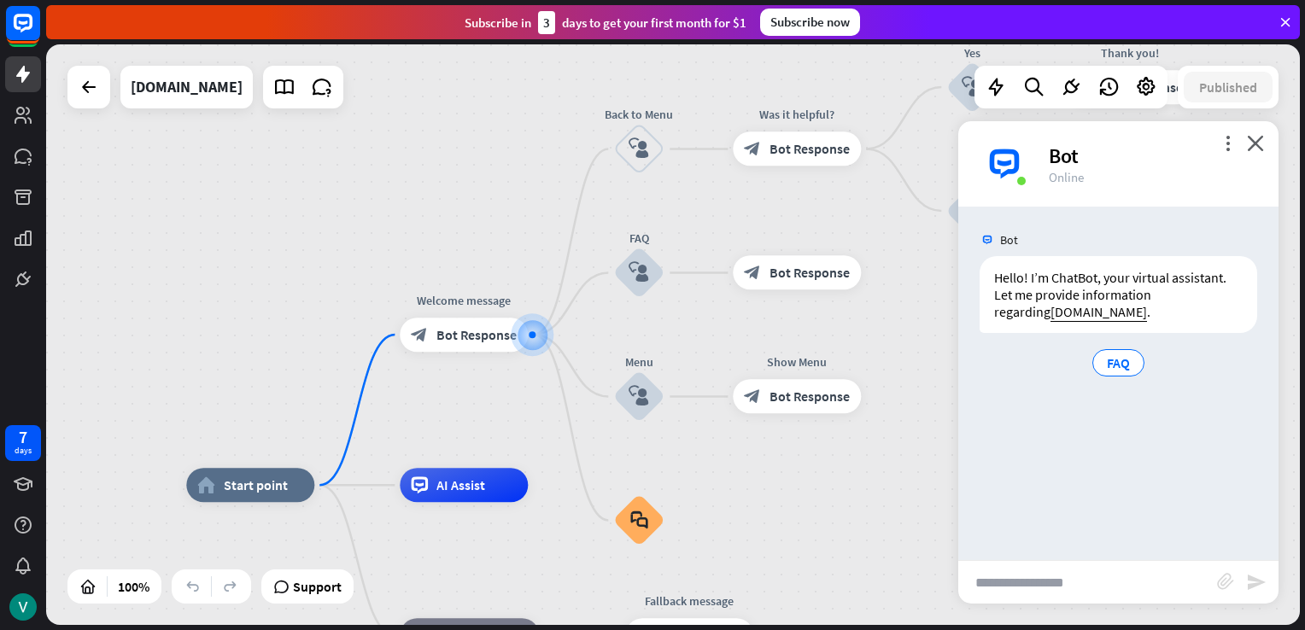
click at [1112, 595] on input "text" at bounding box center [1087, 582] width 259 height 43
type input "**"
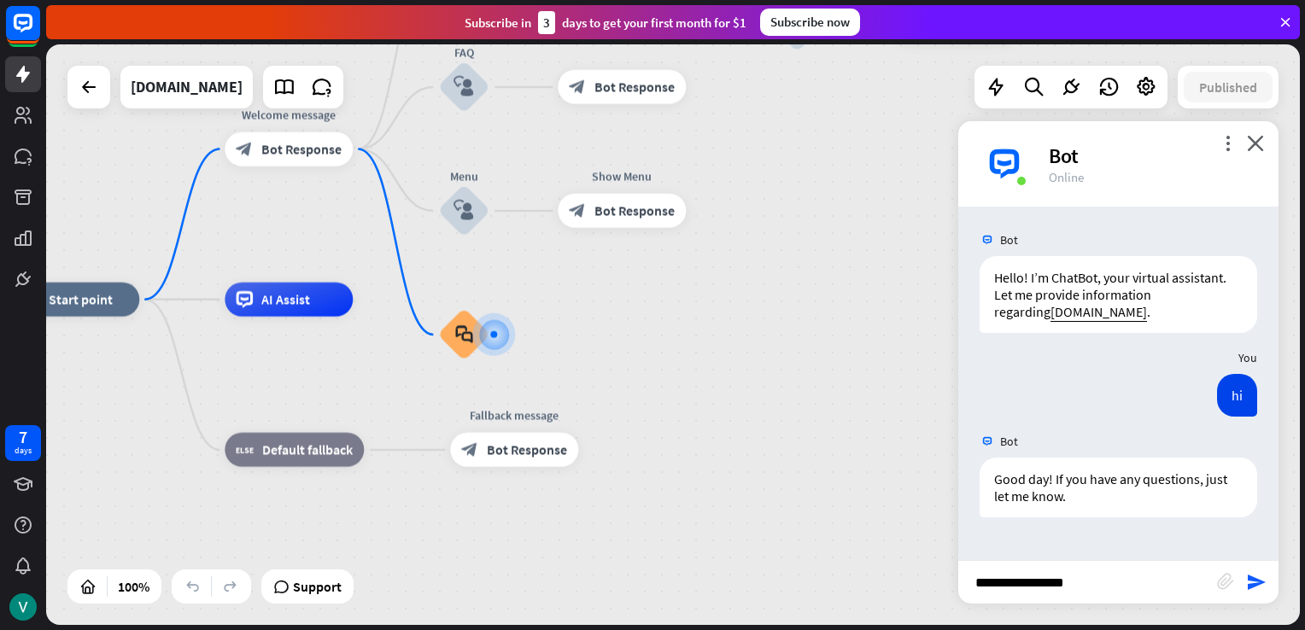
type input "**********"
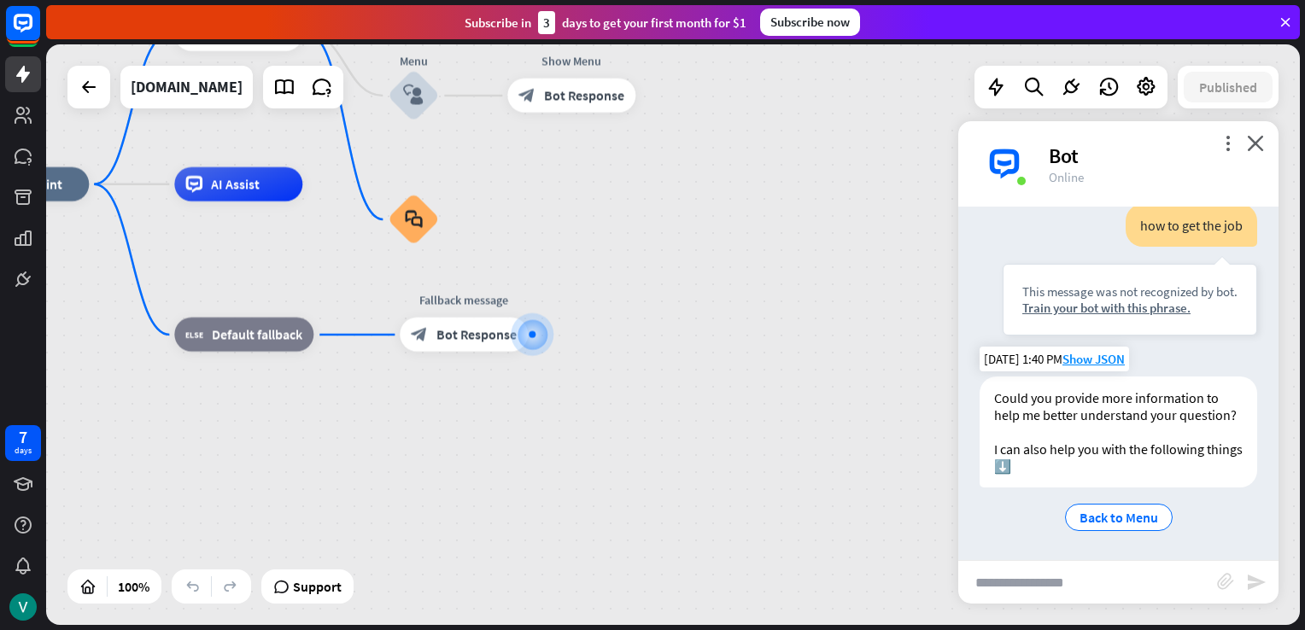
scroll to position [371, 0]
click at [550, 335] on icon "plus" at bounding box center [549, 335] width 13 height 12
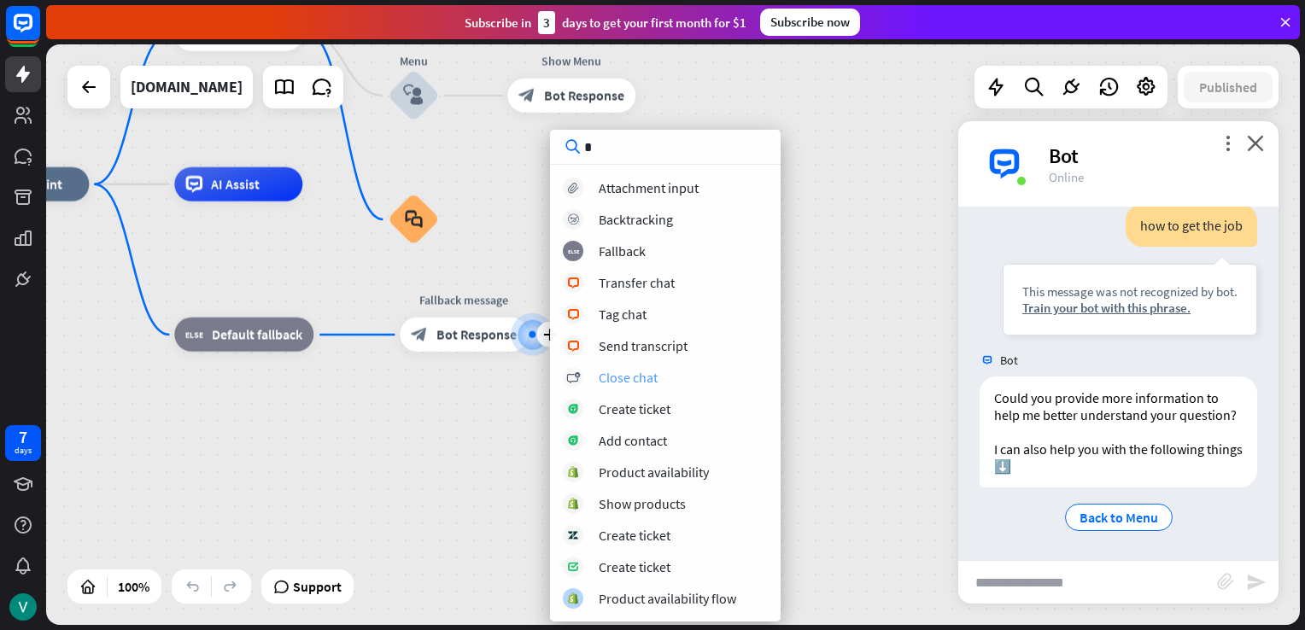
type input "*"
click at [639, 382] on div "Close chat" at bounding box center [628, 377] width 59 height 17
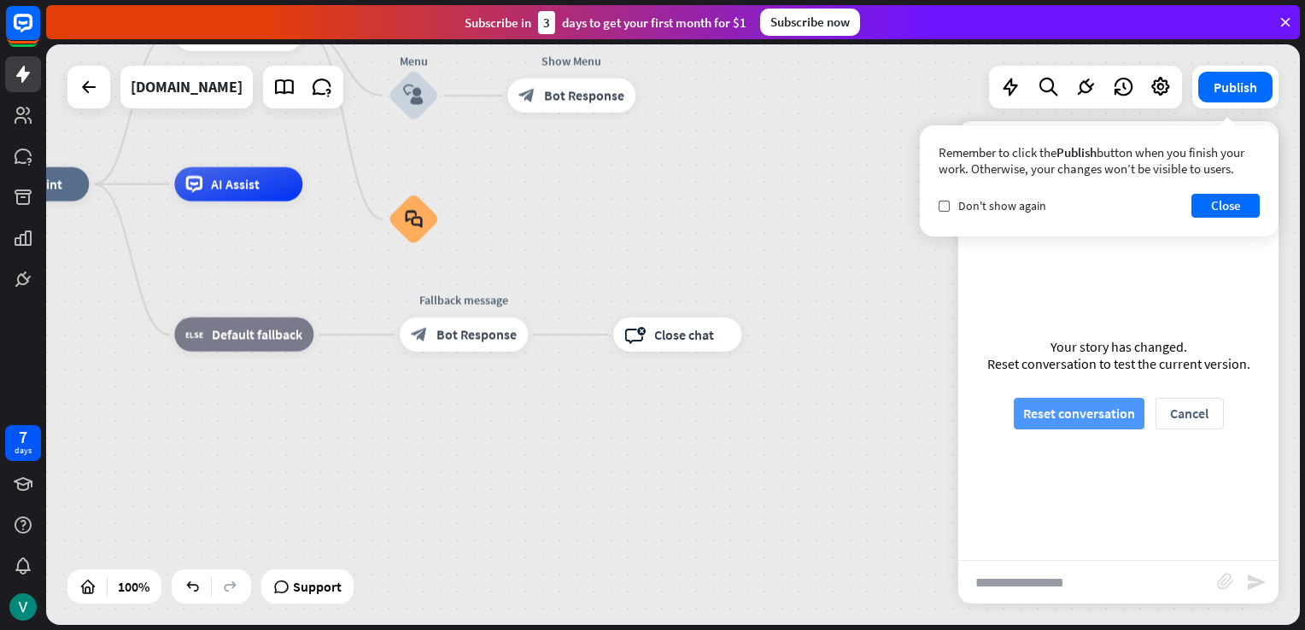
click at [1046, 412] on button "Reset conversation" at bounding box center [1079, 414] width 131 height 32
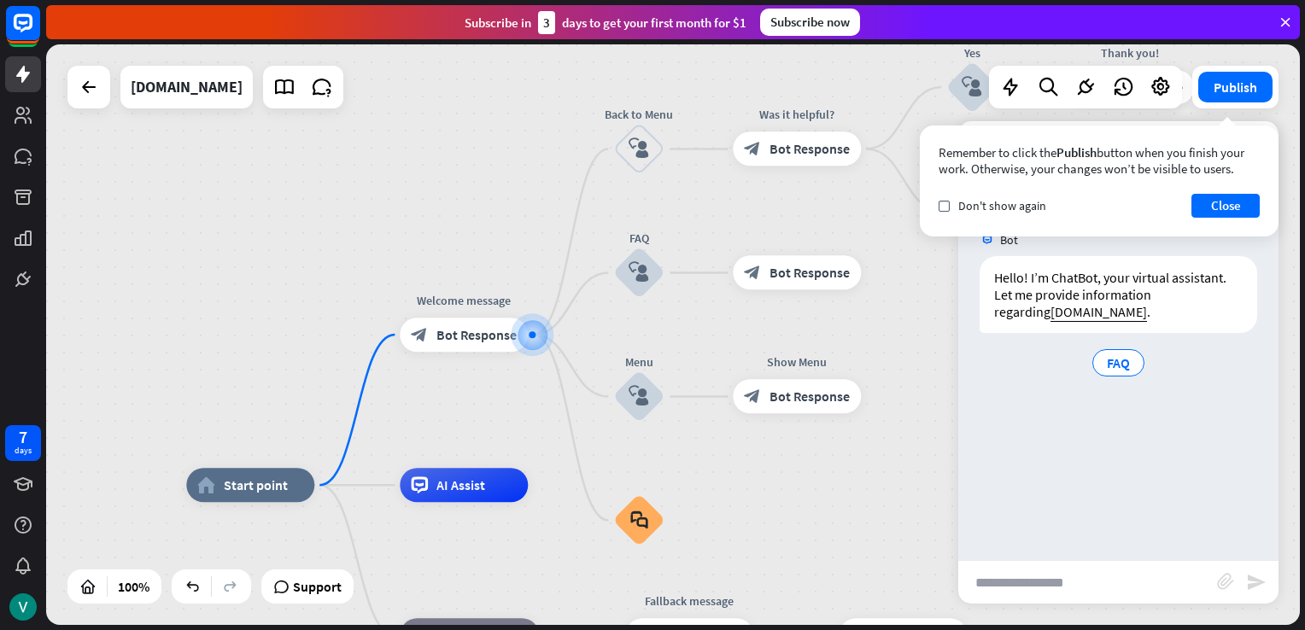
click at [1134, 578] on input "text" at bounding box center [1087, 582] width 259 height 43
type input "**********"
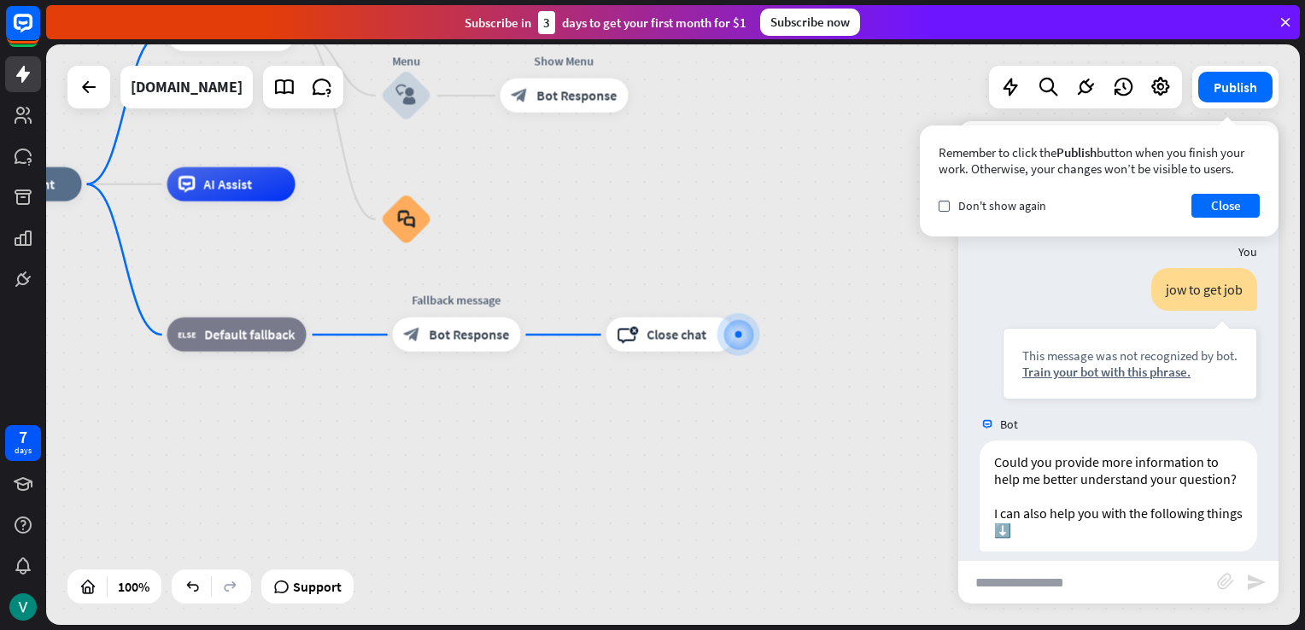
scroll to position [186, 0]
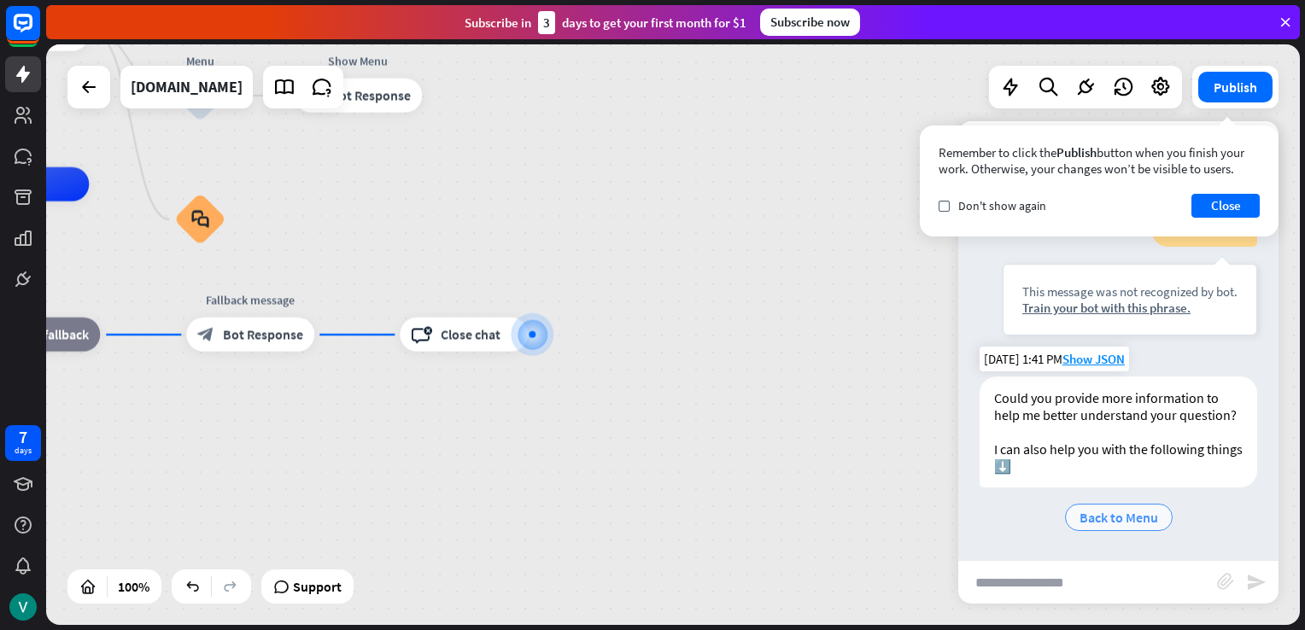
click at [1110, 513] on span "Back to Menu" at bounding box center [1119, 517] width 79 height 17
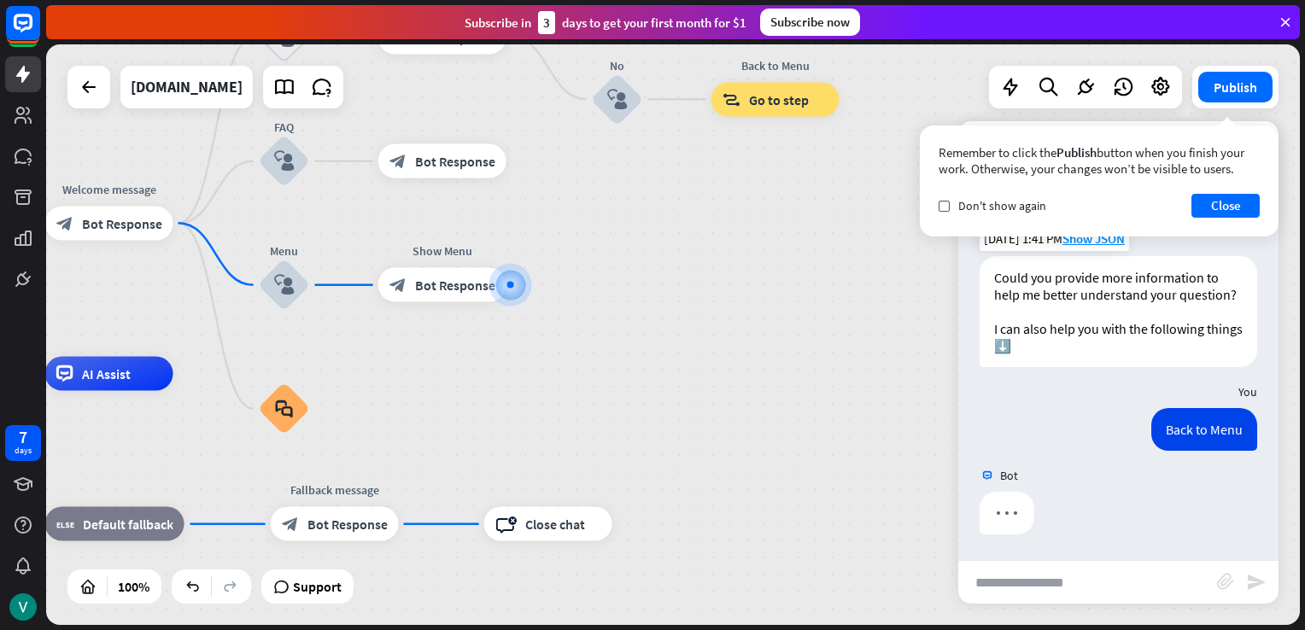
scroll to position [307, 0]
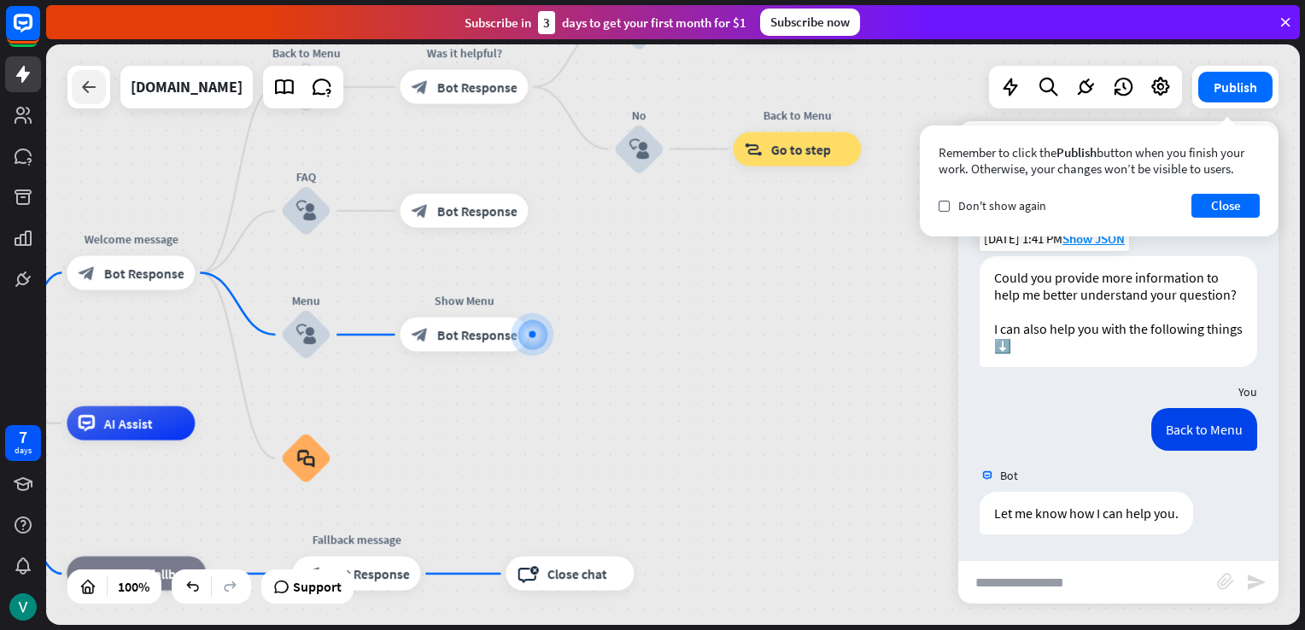
drag, startPoint x: 198, startPoint y: 83, endPoint x: 88, endPoint y: 80, distance: 110.2
click at [88, 80] on icon at bounding box center [89, 87] width 20 height 20
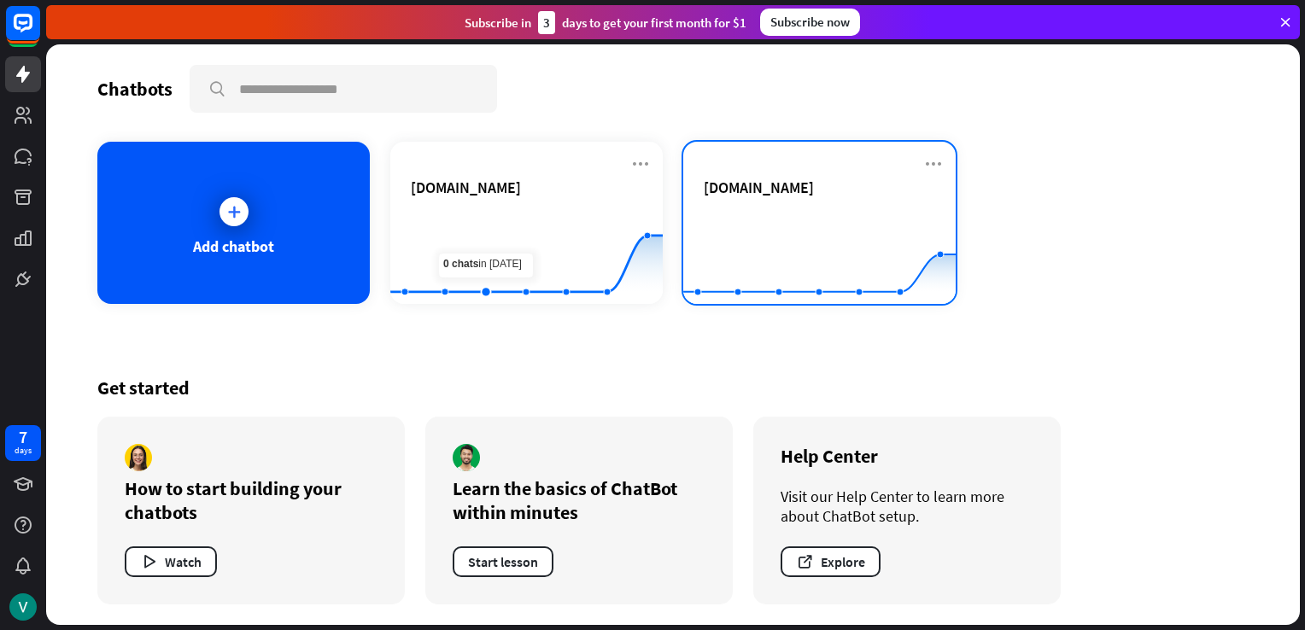
drag, startPoint x: 490, startPoint y: 248, endPoint x: 813, endPoint y: 196, distance: 326.9
click at [813, 196] on div "[DOMAIN_NAME]" at bounding box center [819, 188] width 231 height 20
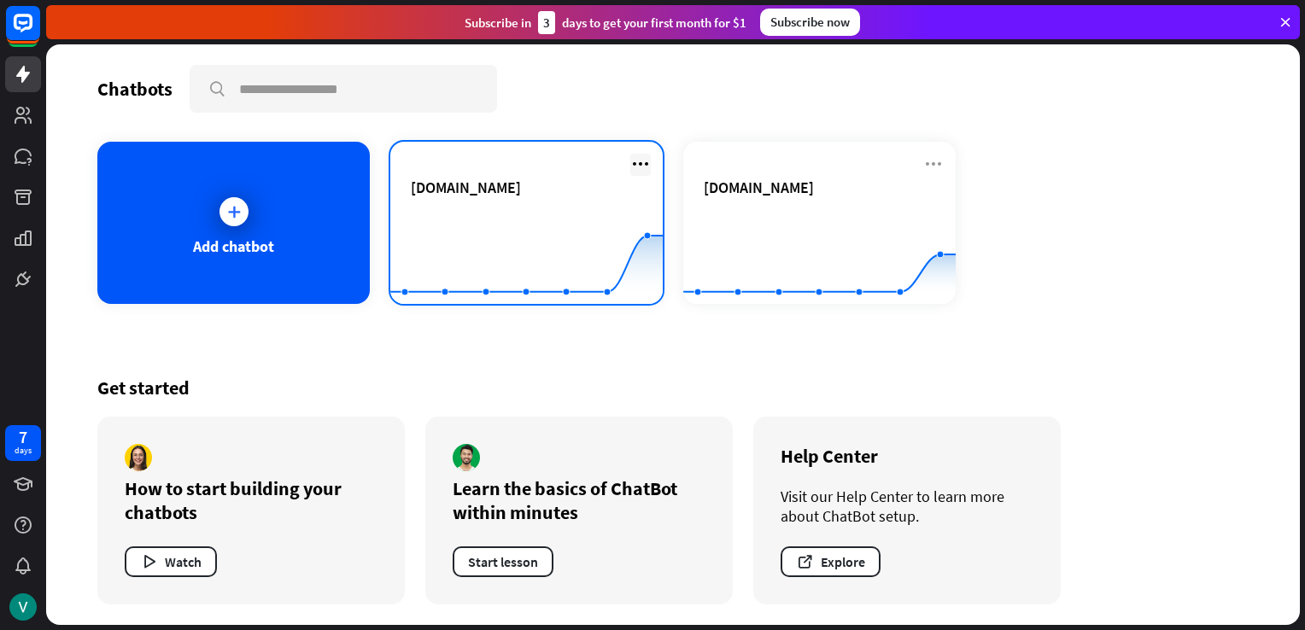
click at [636, 161] on icon at bounding box center [640, 164] width 20 height 20
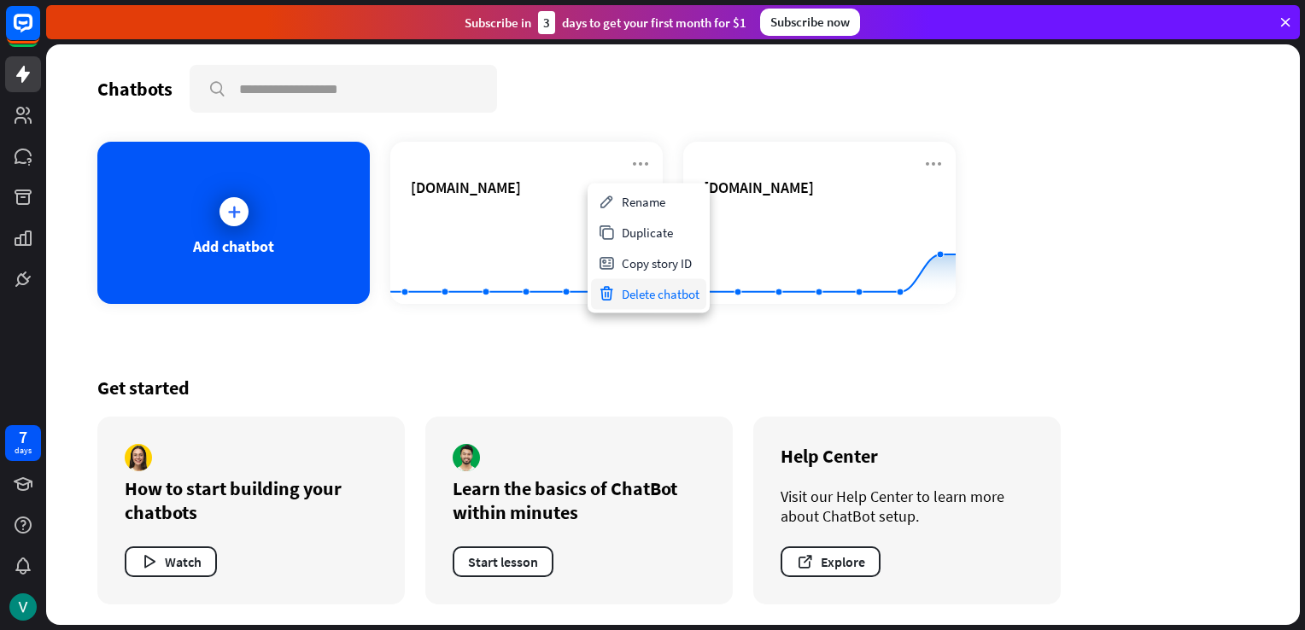
click at [662, 285] on div "Delete chatbot" at bounding box center [648, 293] width 115 height 31
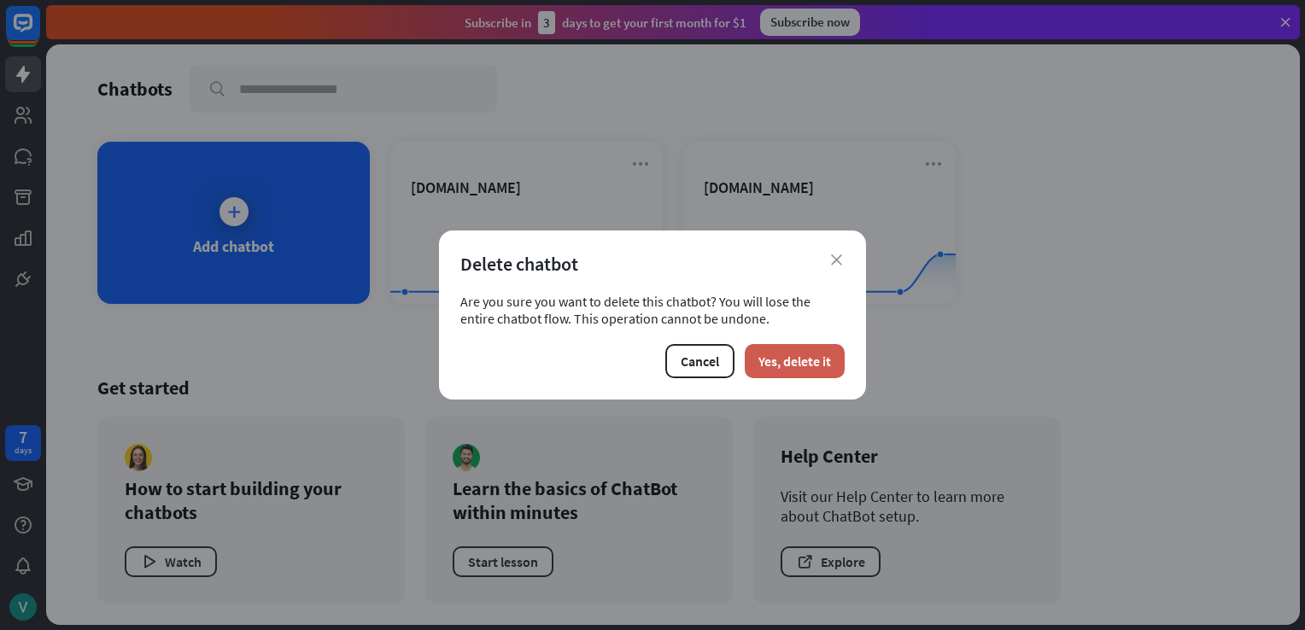
click at [778, 373] on button "Yes, delete it" at bounding box center [795, 361] width 100 height 34
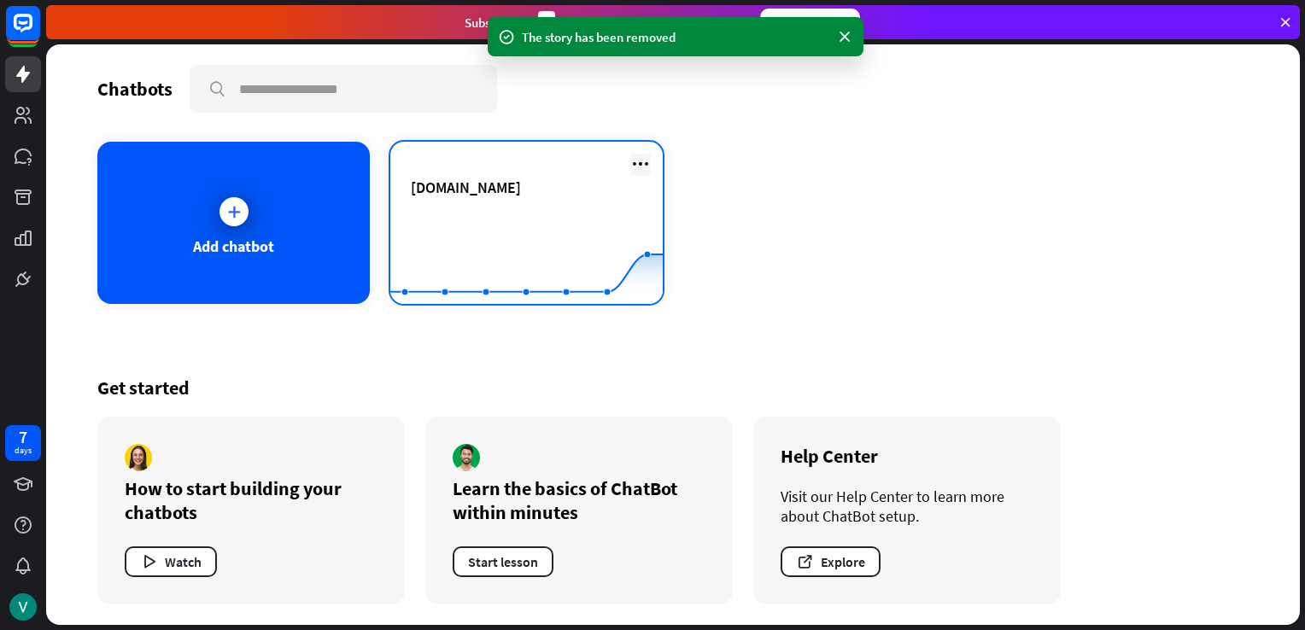
click at [634, 162] on icon at bounding box center [640, 164] width 20 height 20
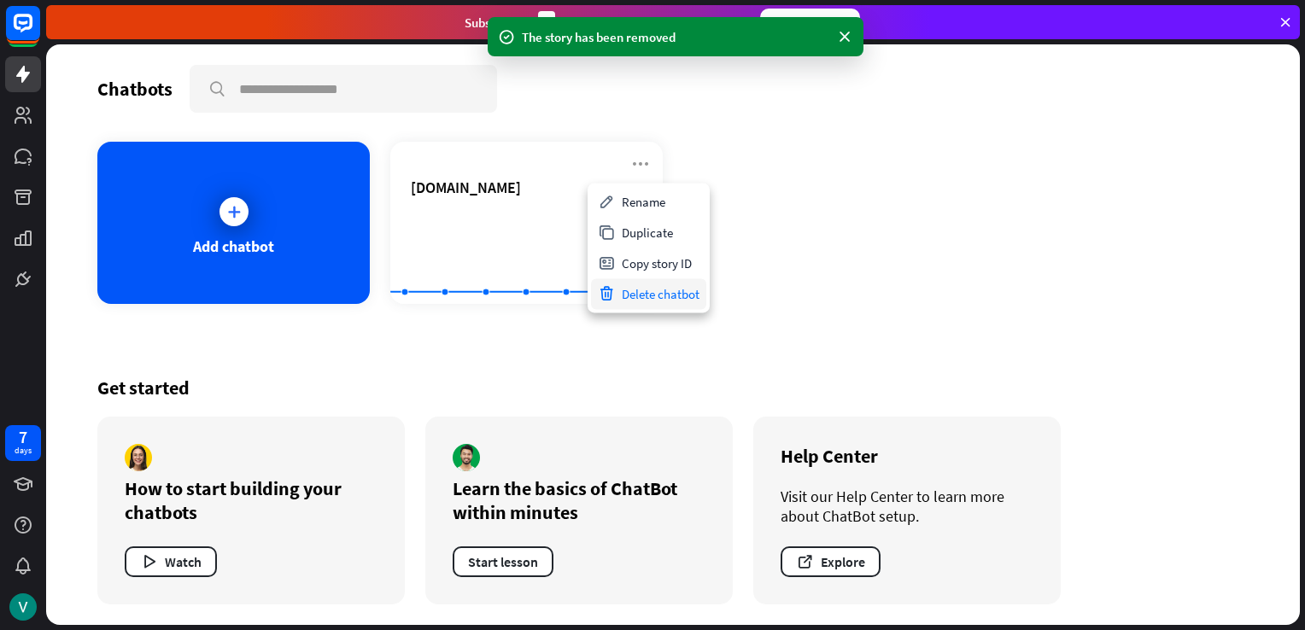
click at [646, 299] on div "Delete chatbot" at bounding box center [648, 293] width 115 height 31
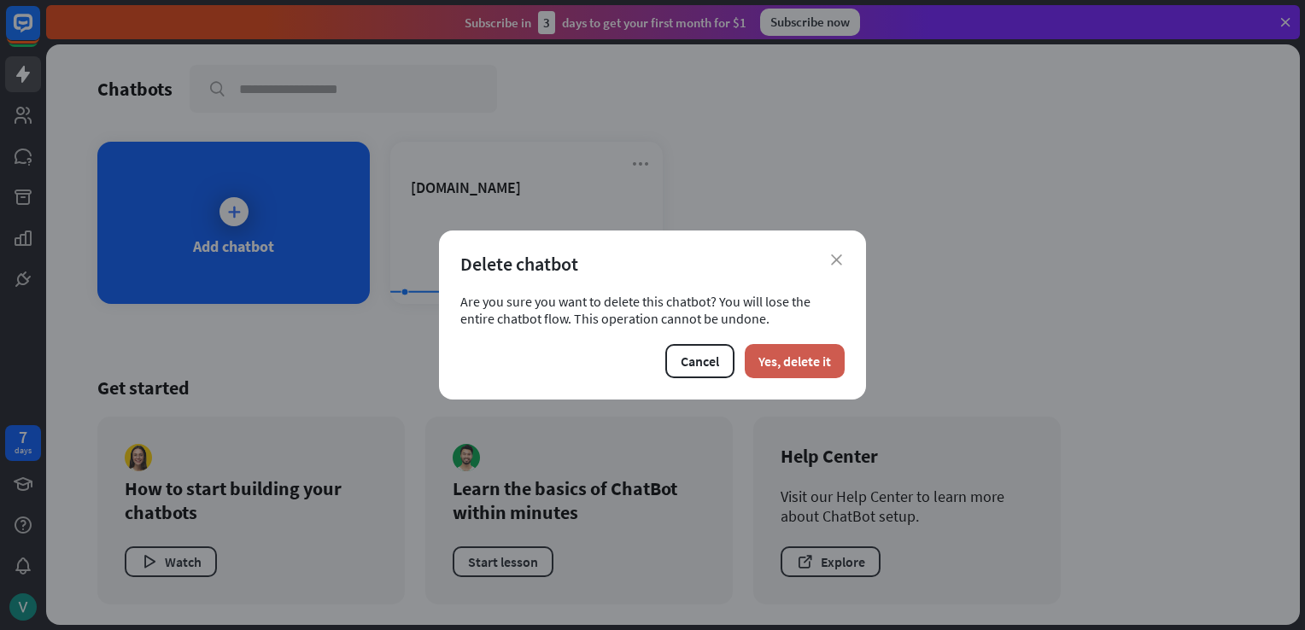
click at [767, 356] on button "Yes, delete it" at bounding box center [795, 361] width 100 height 34
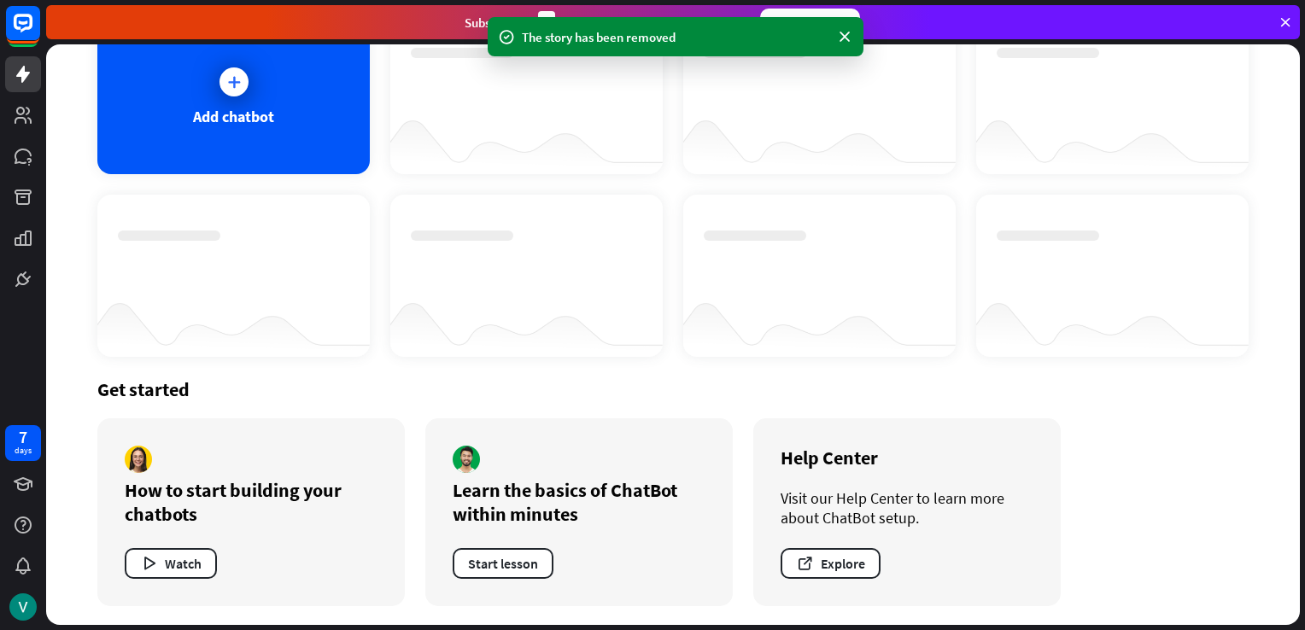
scroll to position [130, 0]
click at [165, 561] on button "Watch" at bounding box center [171, 563] width 92 height 31
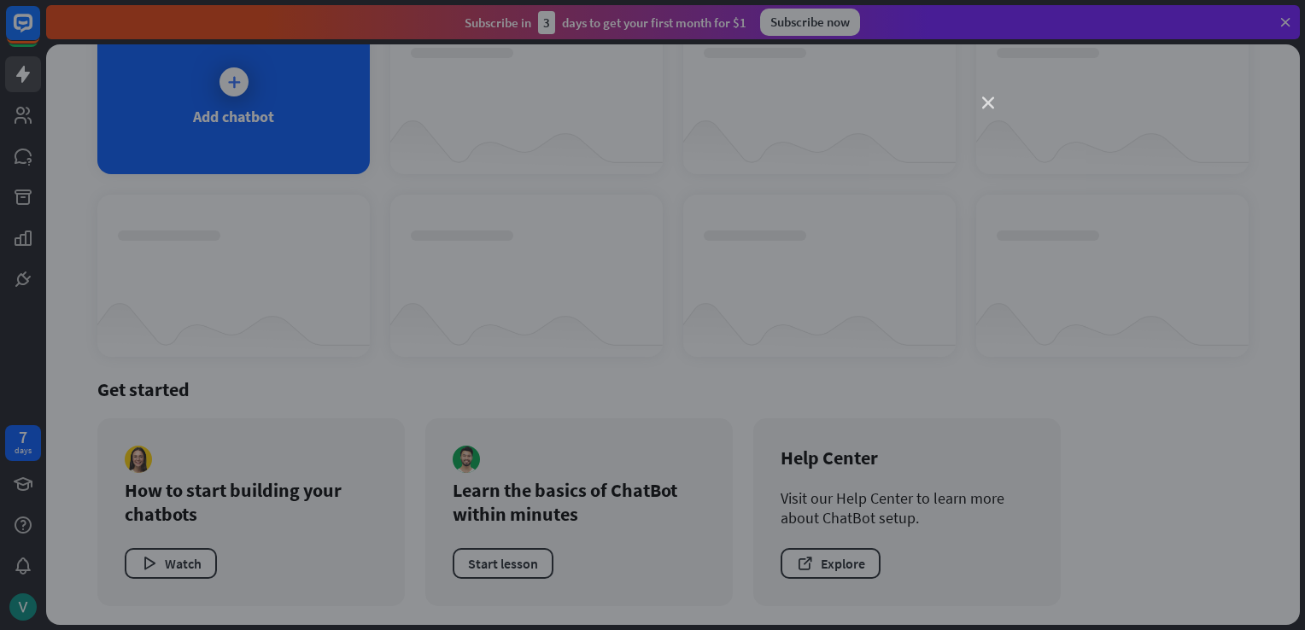
click at [993, 102] on icon "close" at bounding box center [988, 103] width 12 height 12
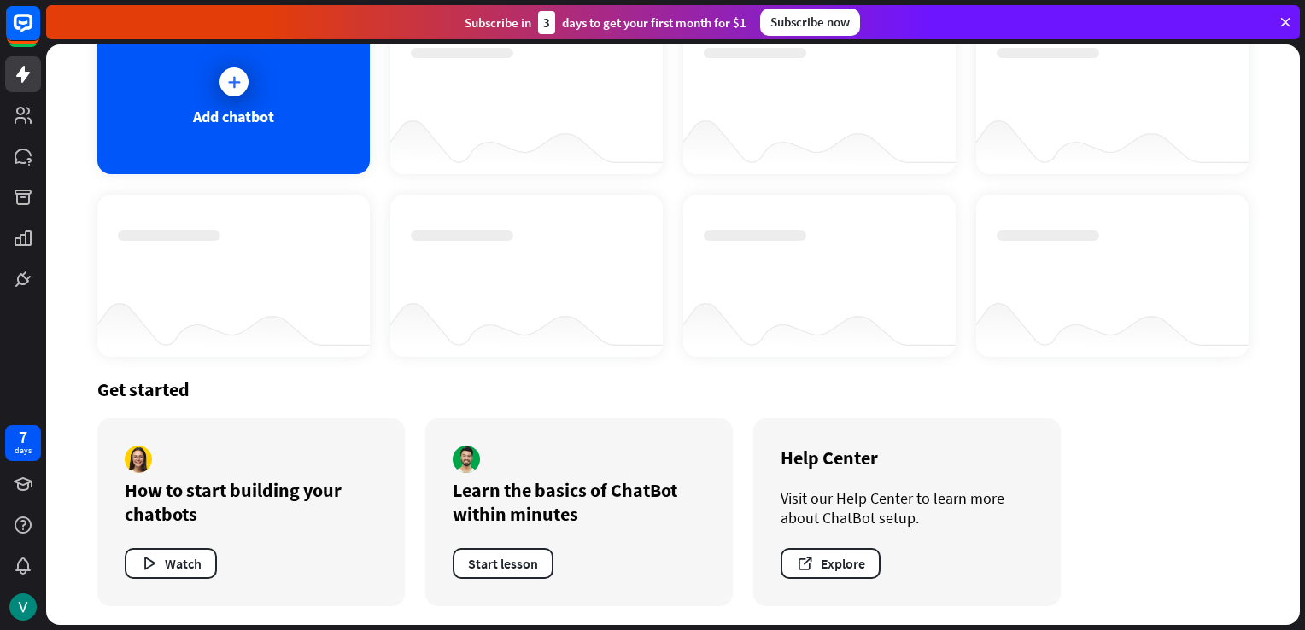
scroll to position [0, 0]
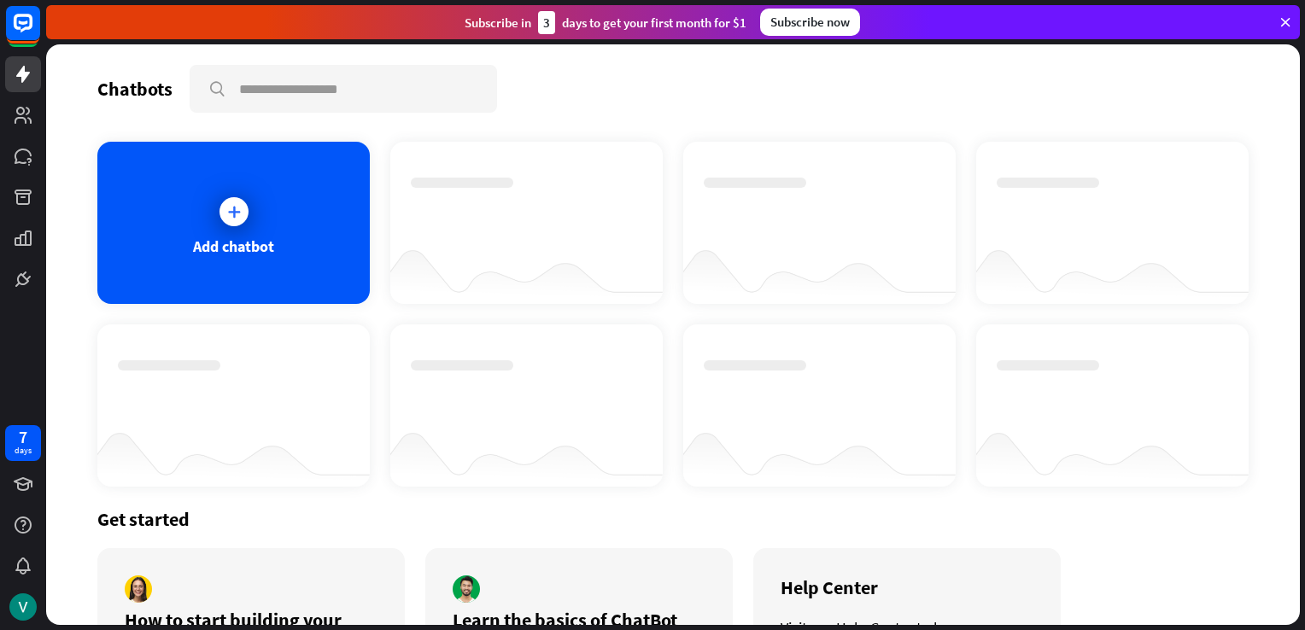
click at [1284, 15] on icon at bounding box center [1285, 22] width 15 height 15
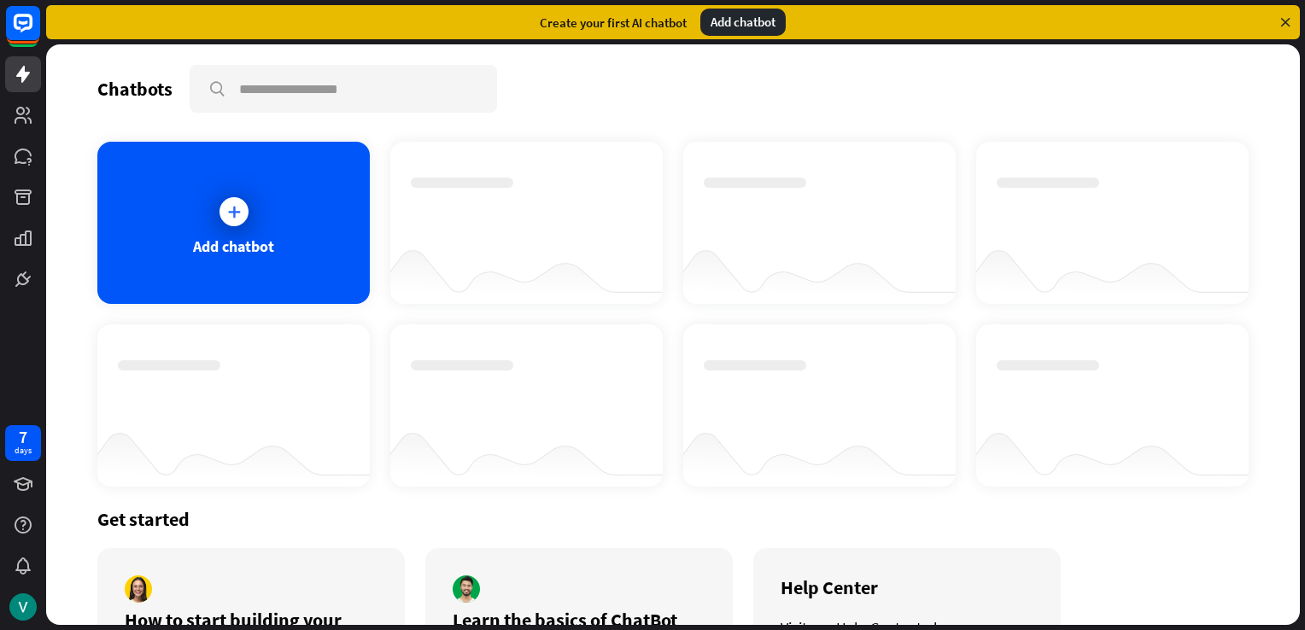
drag, startPoint x: 1304, startPoint y: 22, endPoint x: 1285, endPoint y: 21, distance: 19.7
click at [1285, 21] on div "Create your first AI chatbot Add chatbot" at bounding box center [675, 22] width 1259 height 44
click at [1285, 21] on icon at bounding box center [1285, 22] width 15 height 15
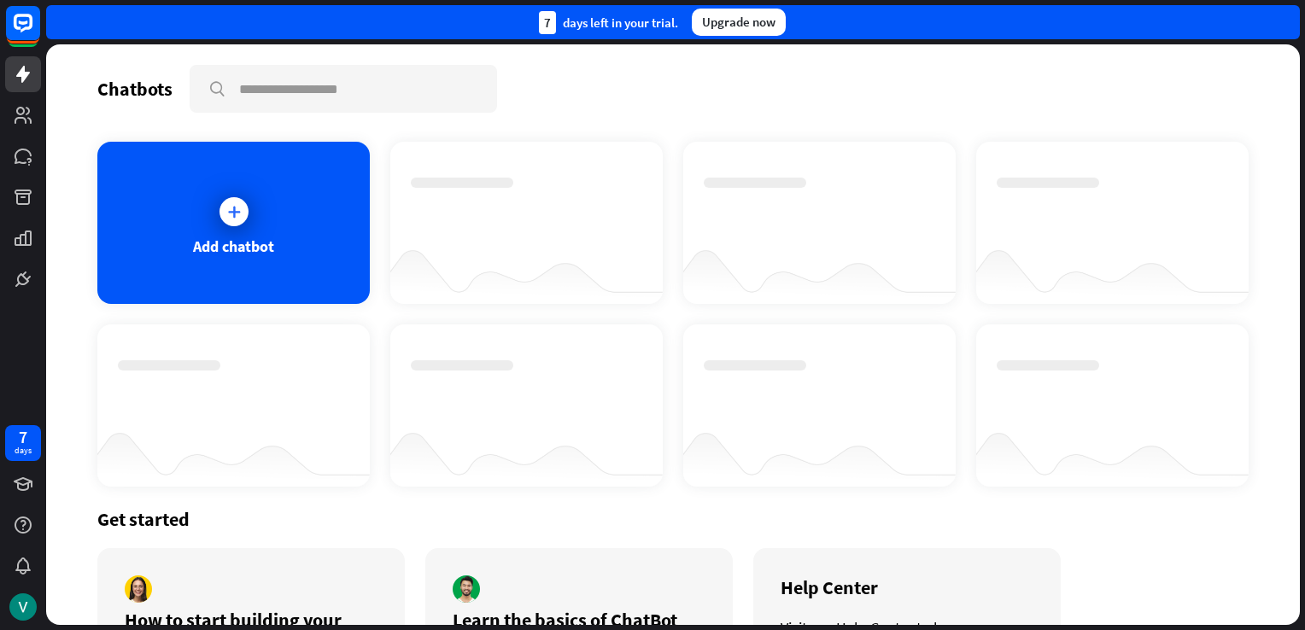
click at [1285, 21] on div "7 days left in your trial. Upgrade now" at bounding box center [673, 22] width 1254 height 34
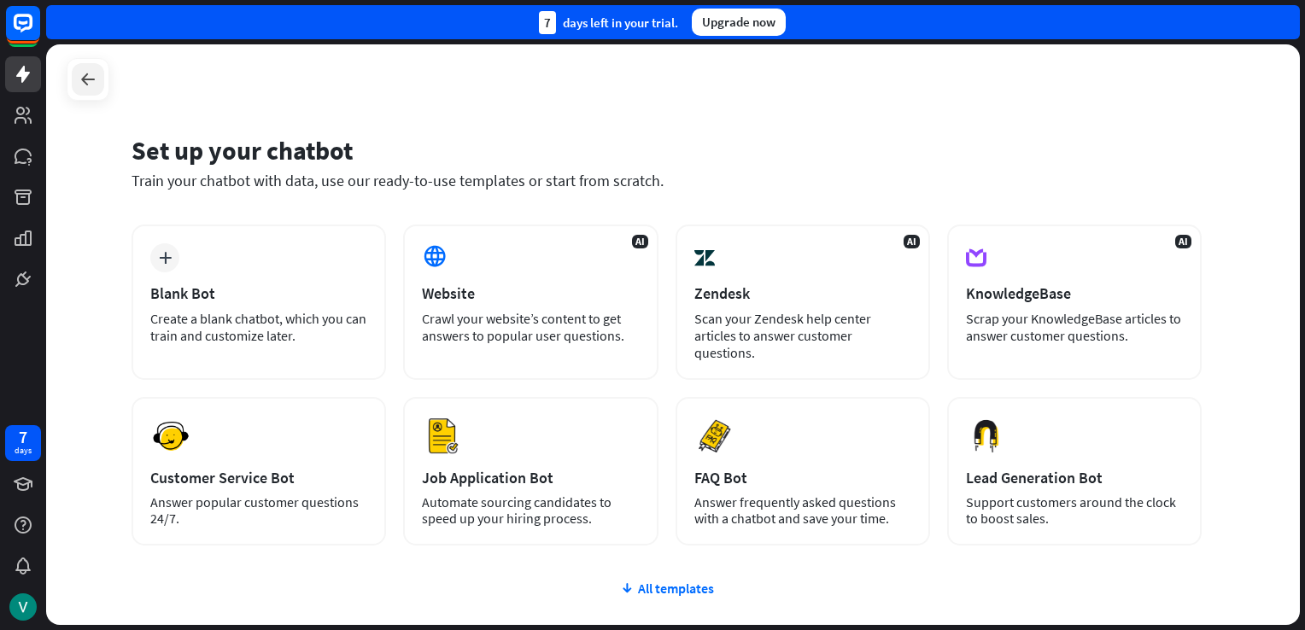
click at [88, 78] on icon at bounding box center [88, 79] width 20 height 20
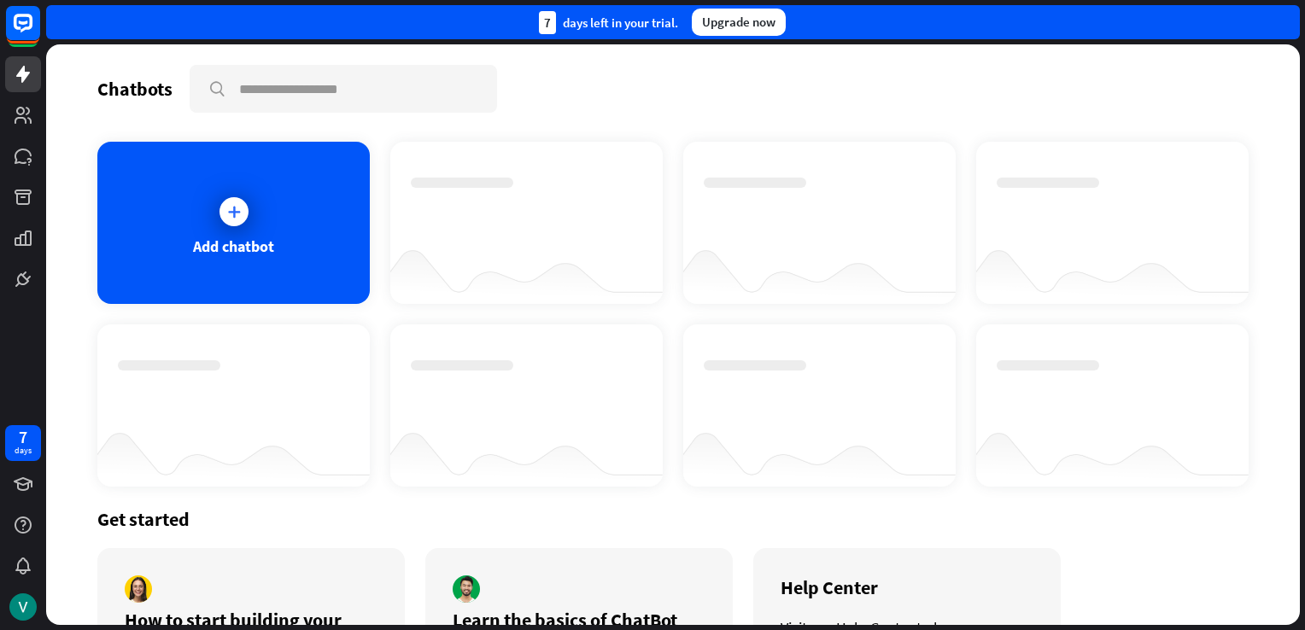
click at [88, 78] on div "Chatbots search Add chatbot Get started How to start building your chatbots Wat…" at bounding box center [673, 334] width 1254 height 581
